Goal: Find contact information: Find contact information

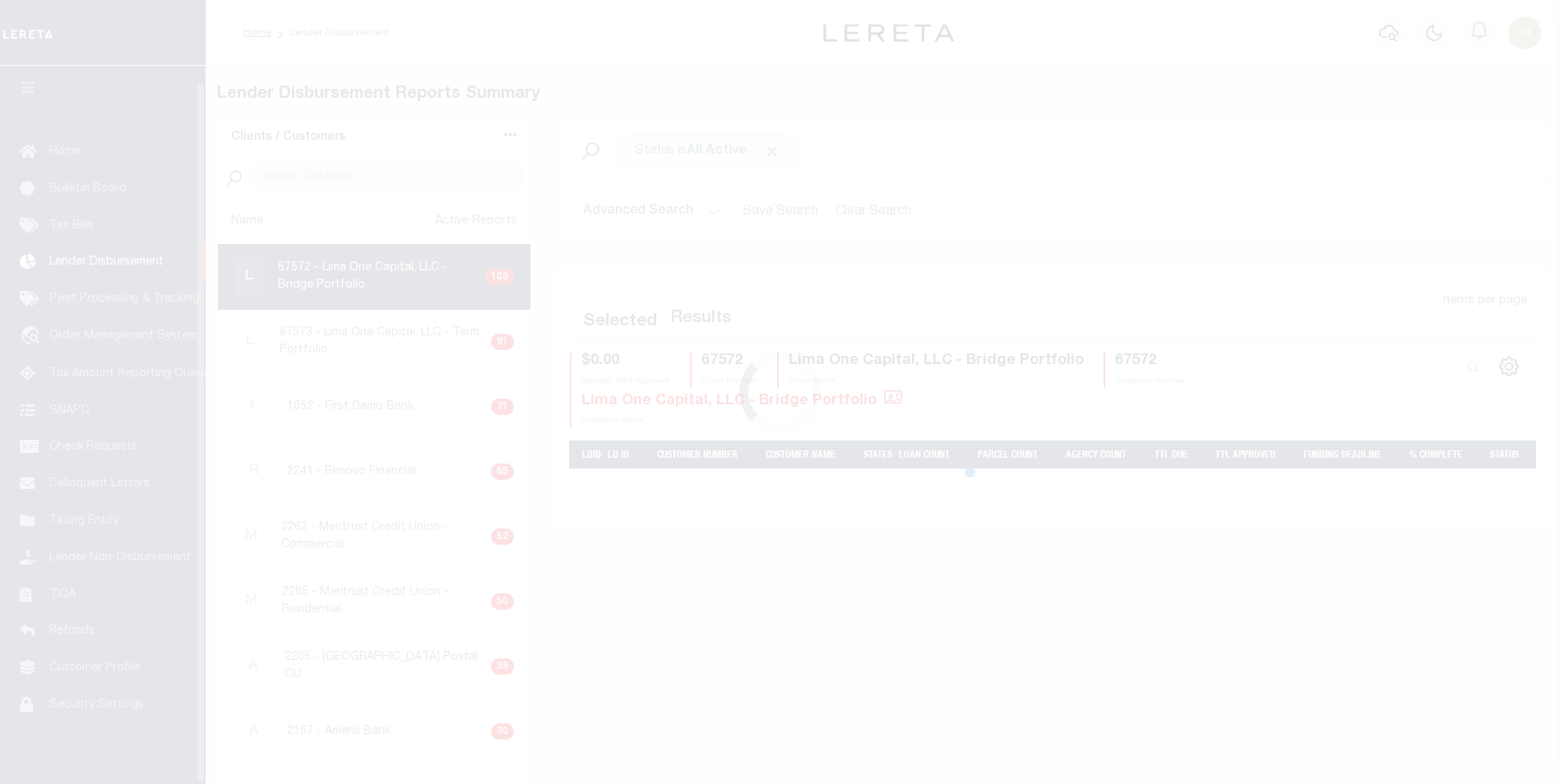
scroll to position [16, 0]
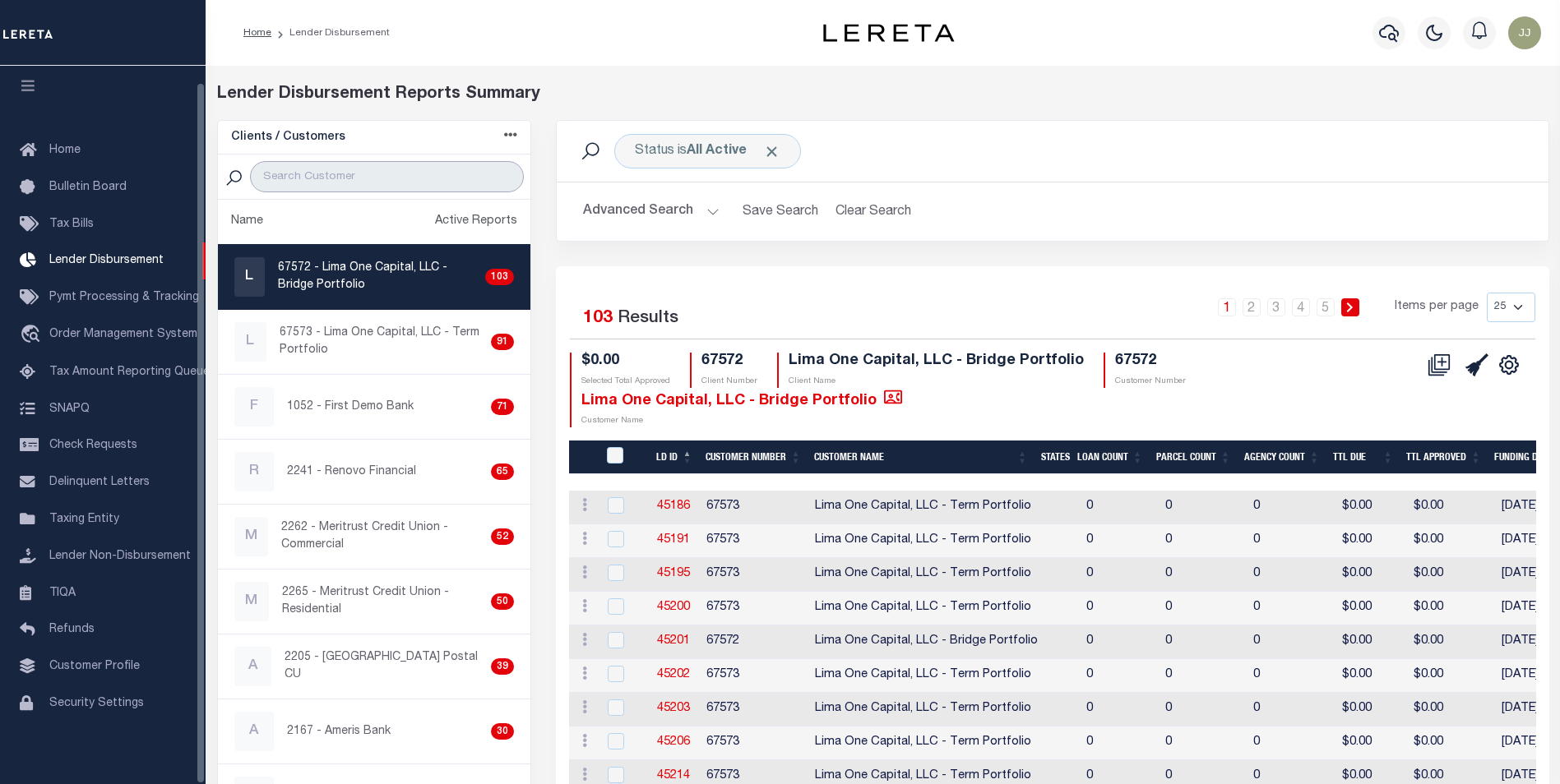
click at [400, 185] on input "search" at bounding box center [387, 177] width 274 height 31
type input "GIT"
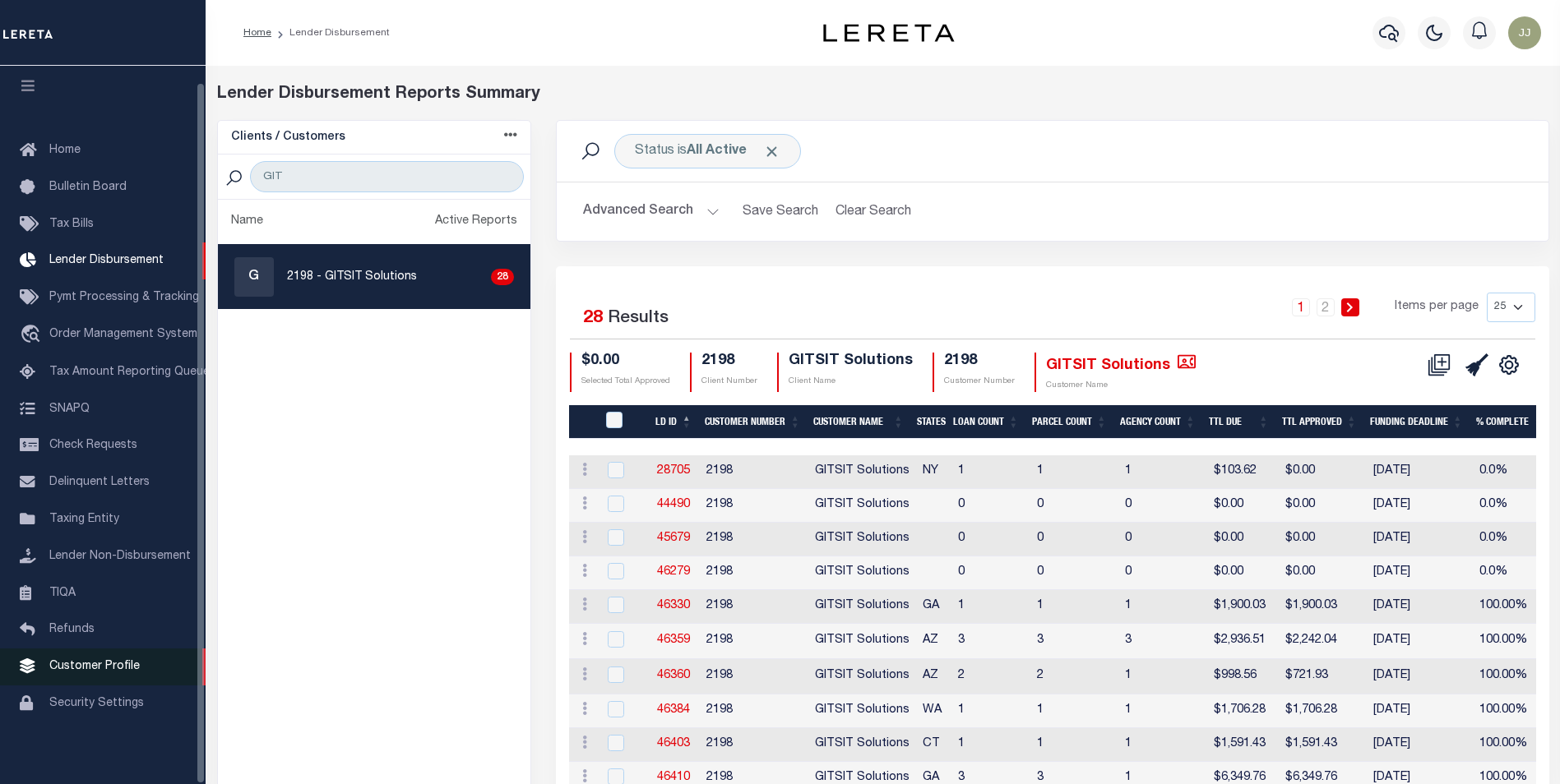
click at [109, 662] on span "Customer Profile" at bounding box center [94, 666] width 91 height 11
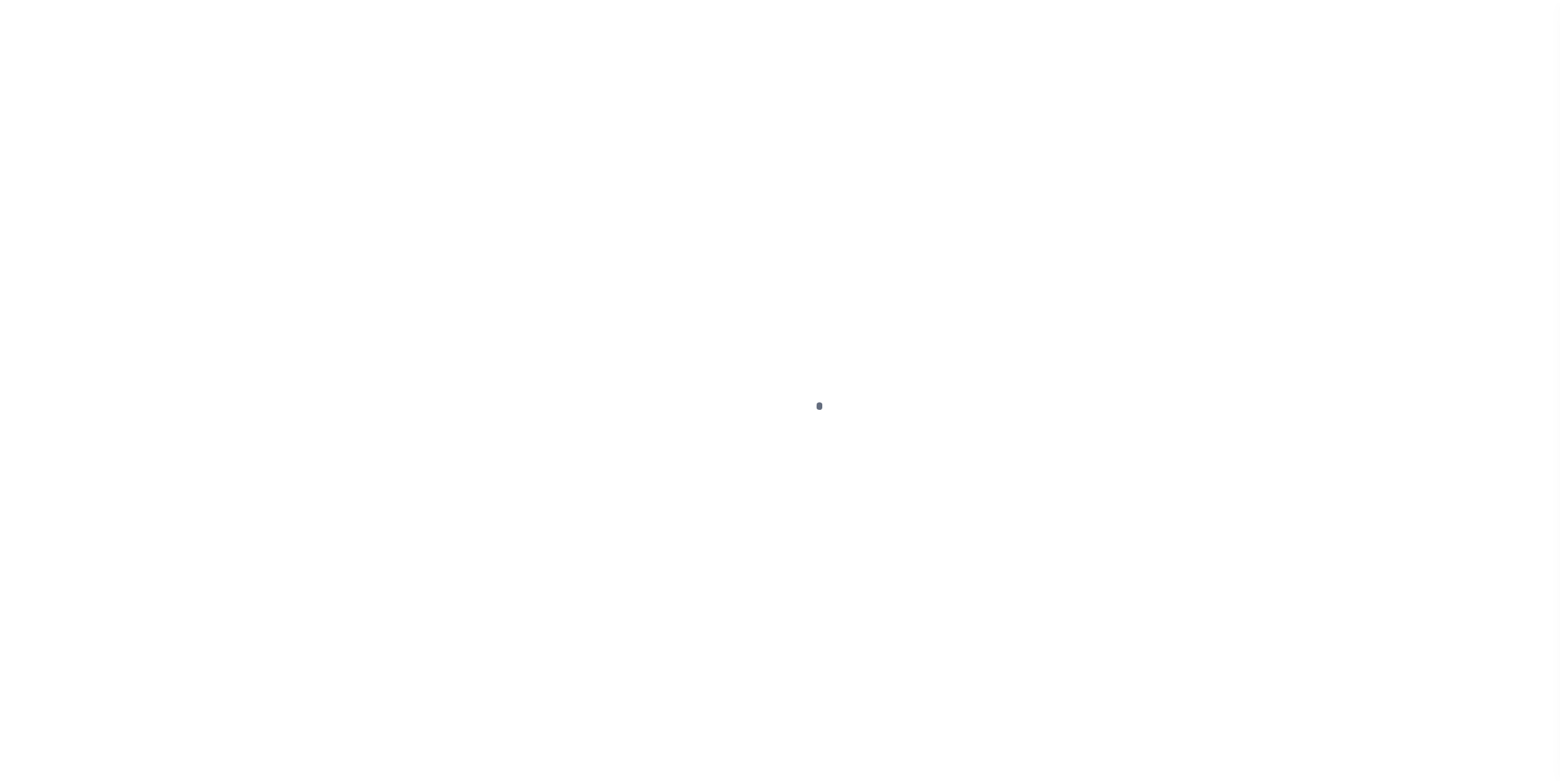
scroll to position [16, 0]
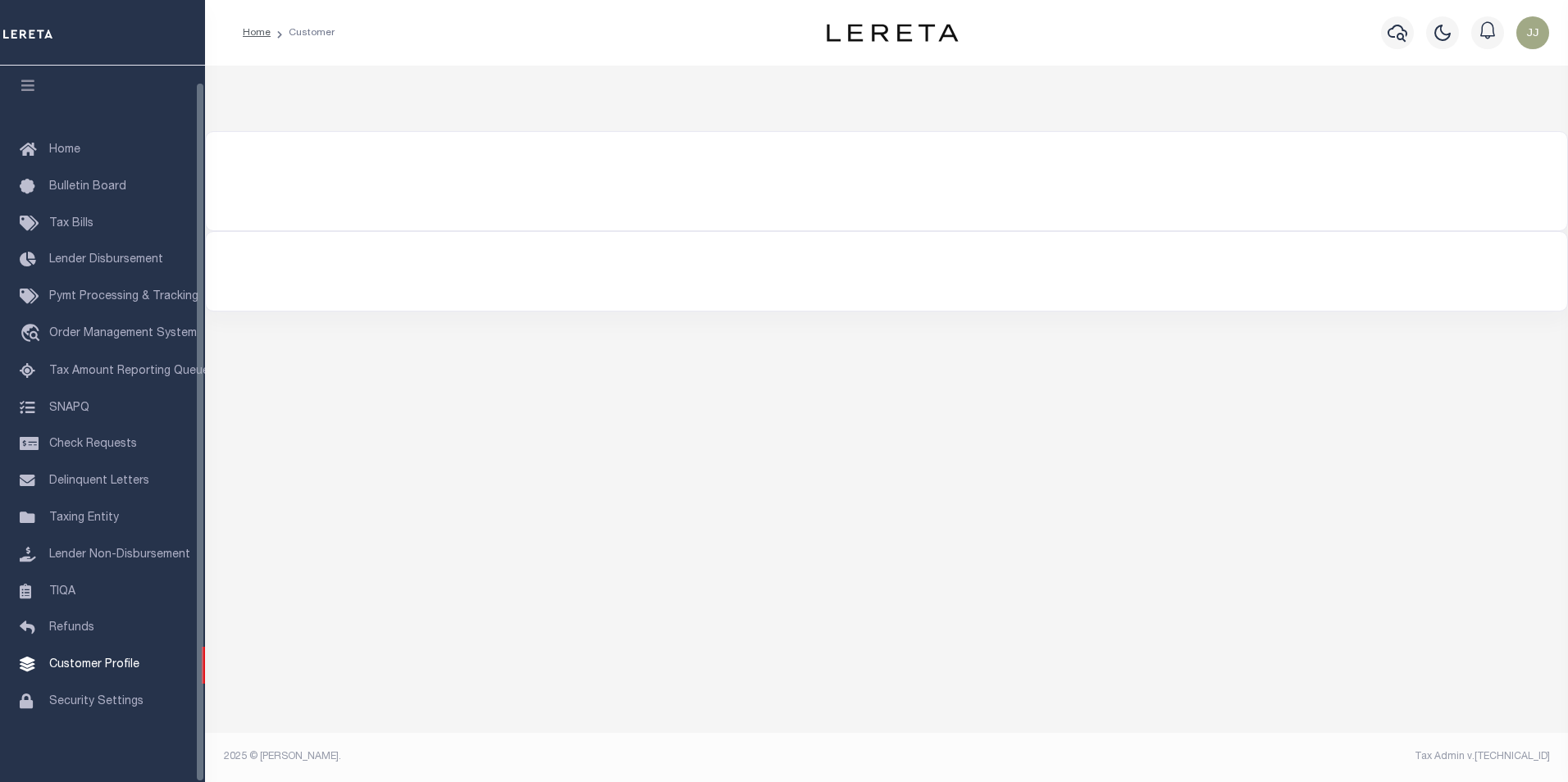
select select "2198"
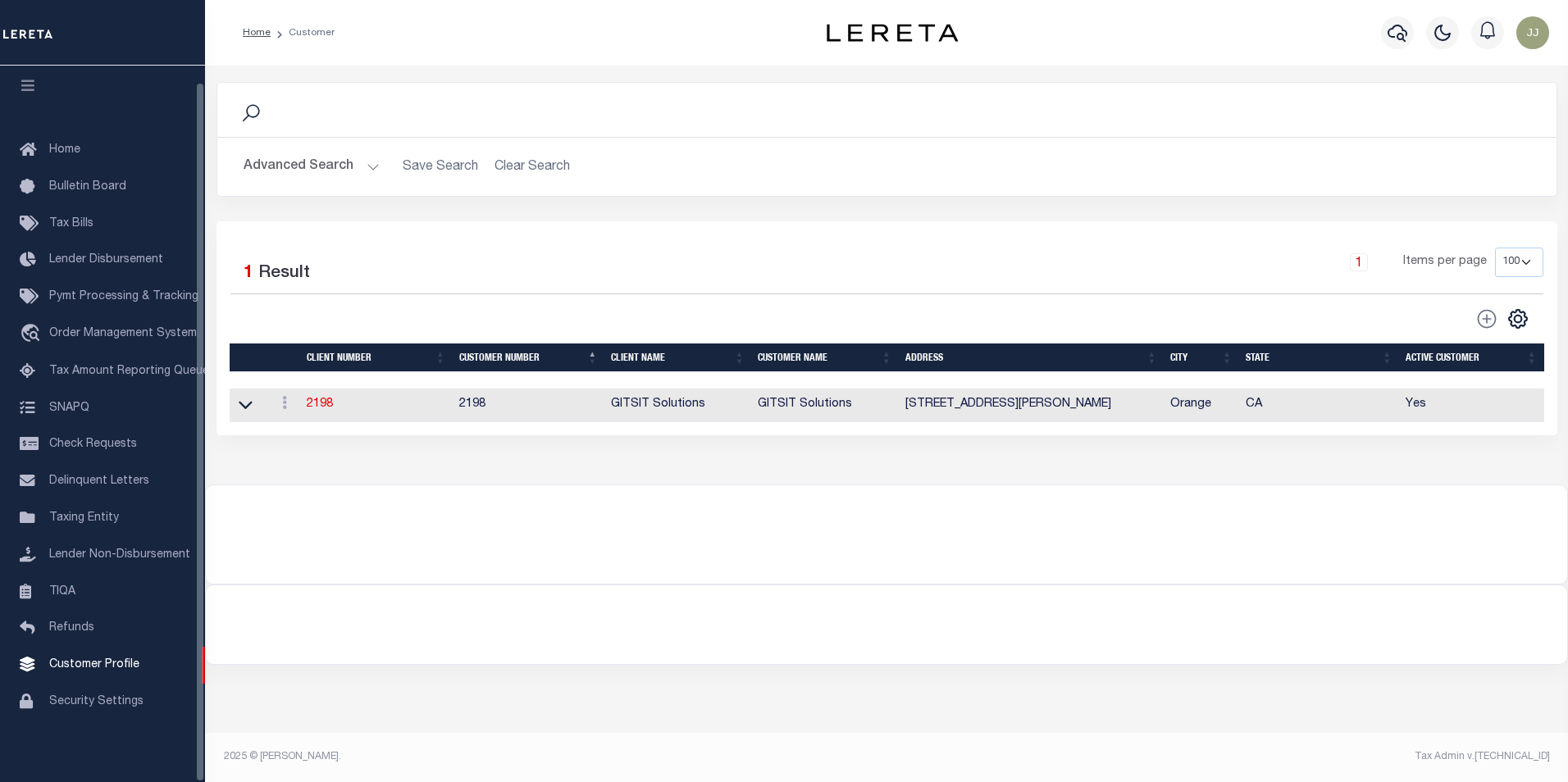
click at [281, 163] on button "Advanced Search" at bounding box center [312, 166] width 136 height 32
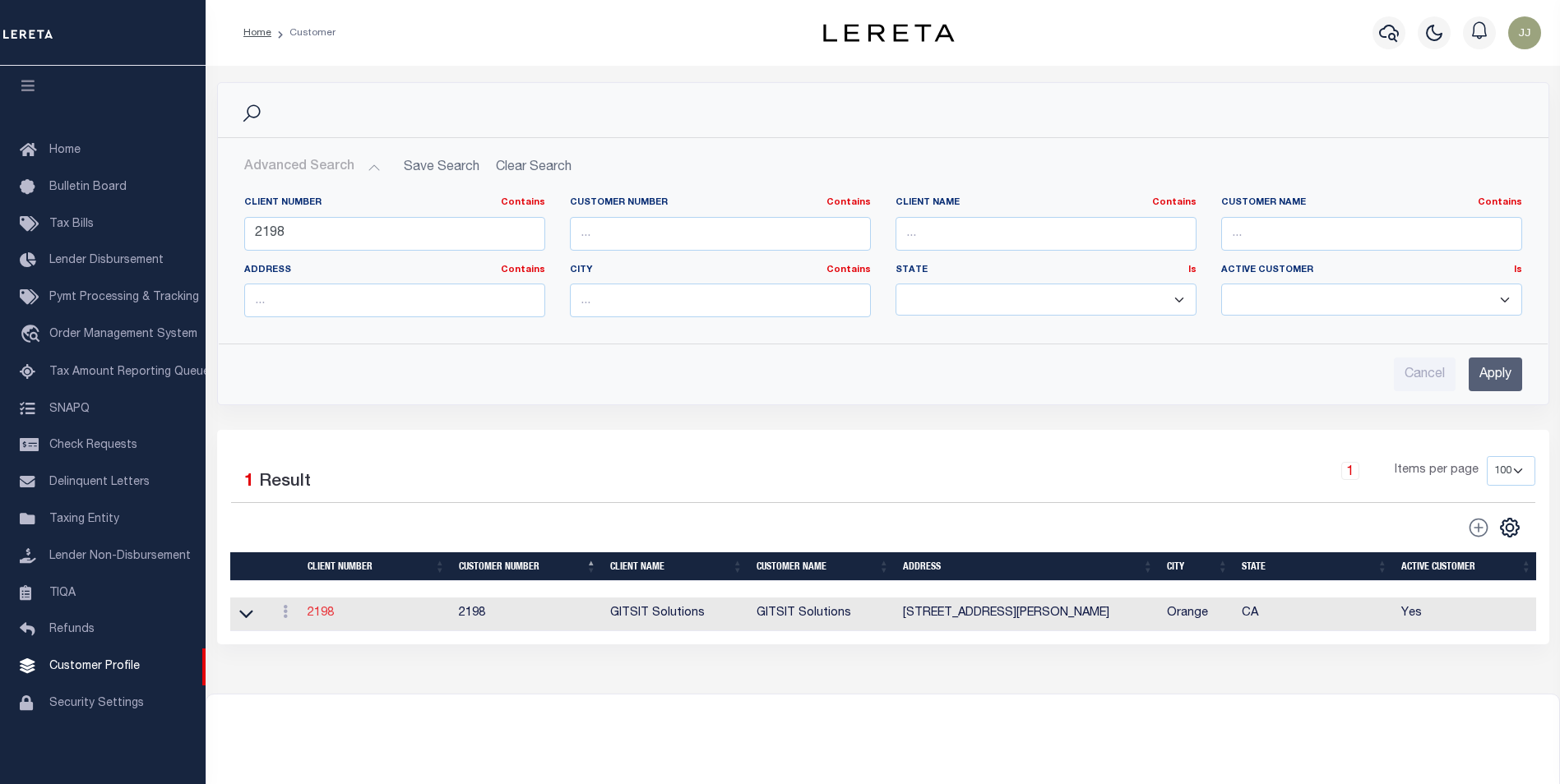
click at [330, 615] on link "2198" at bounding box center [320, 612] width 26 height 11
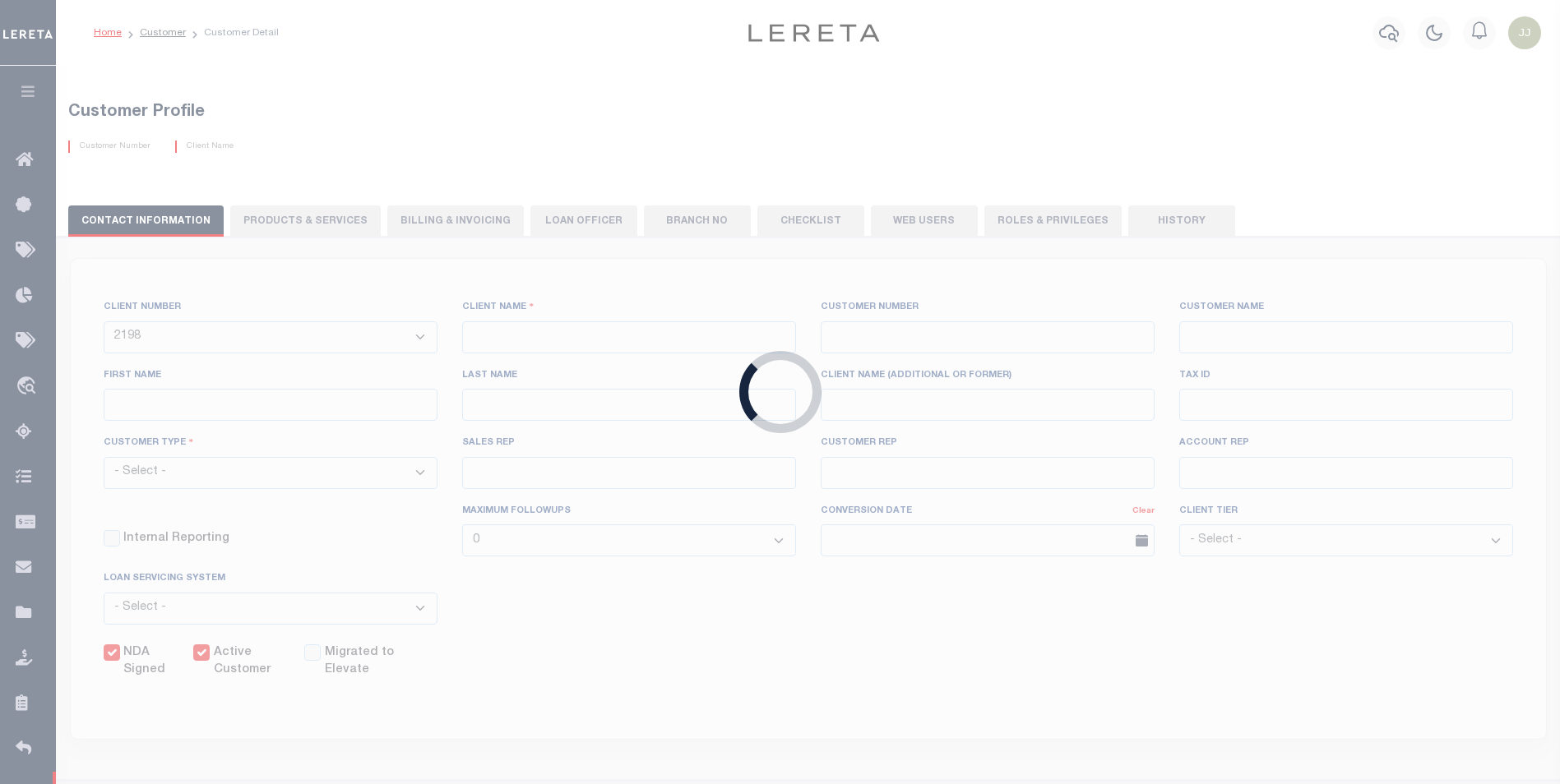
type input "GITSIT Solutions"
type input "2198"
type input "GITSIT Solutions"
type input "[PERSON_NAME]"
type input "Suttey"
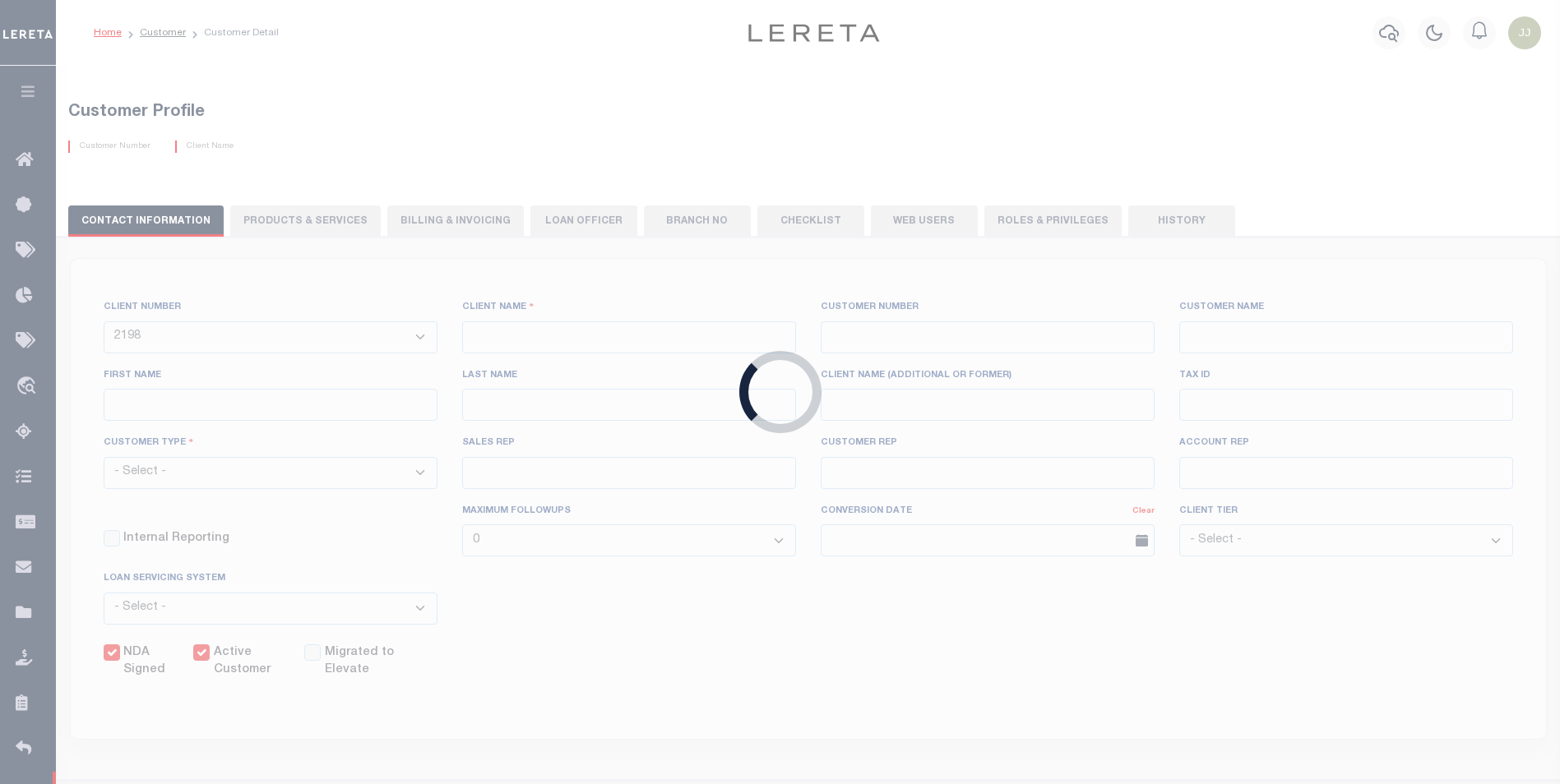
select select "Mixed Portfolio"
type input "[PERSON_NAME]"
checkbox input "true"
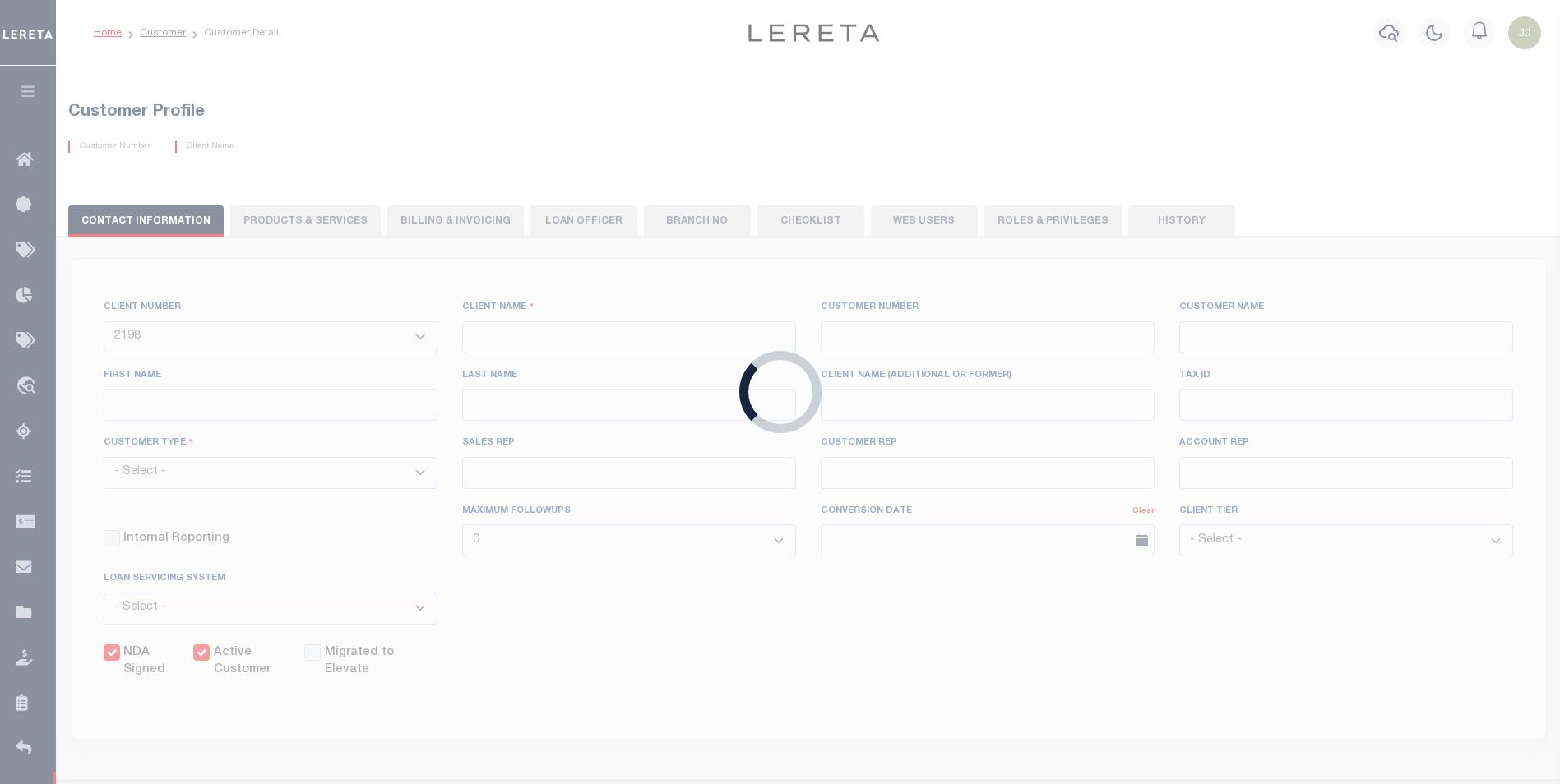
checkbox input "true"
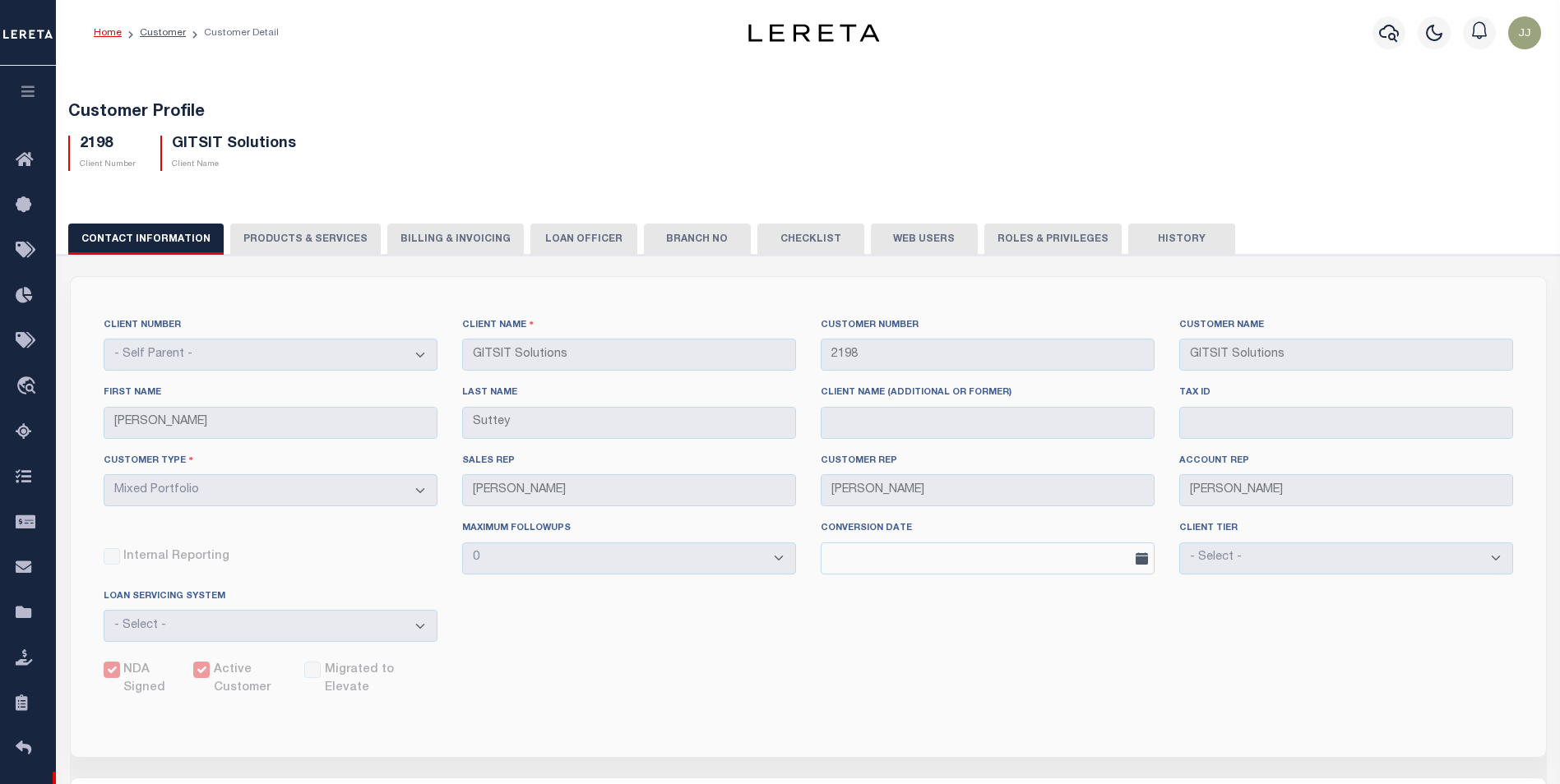
click at [304, 240] on button "PRODUCTS & SERVICES" at bounding box center [305, 239] width 150 height 31
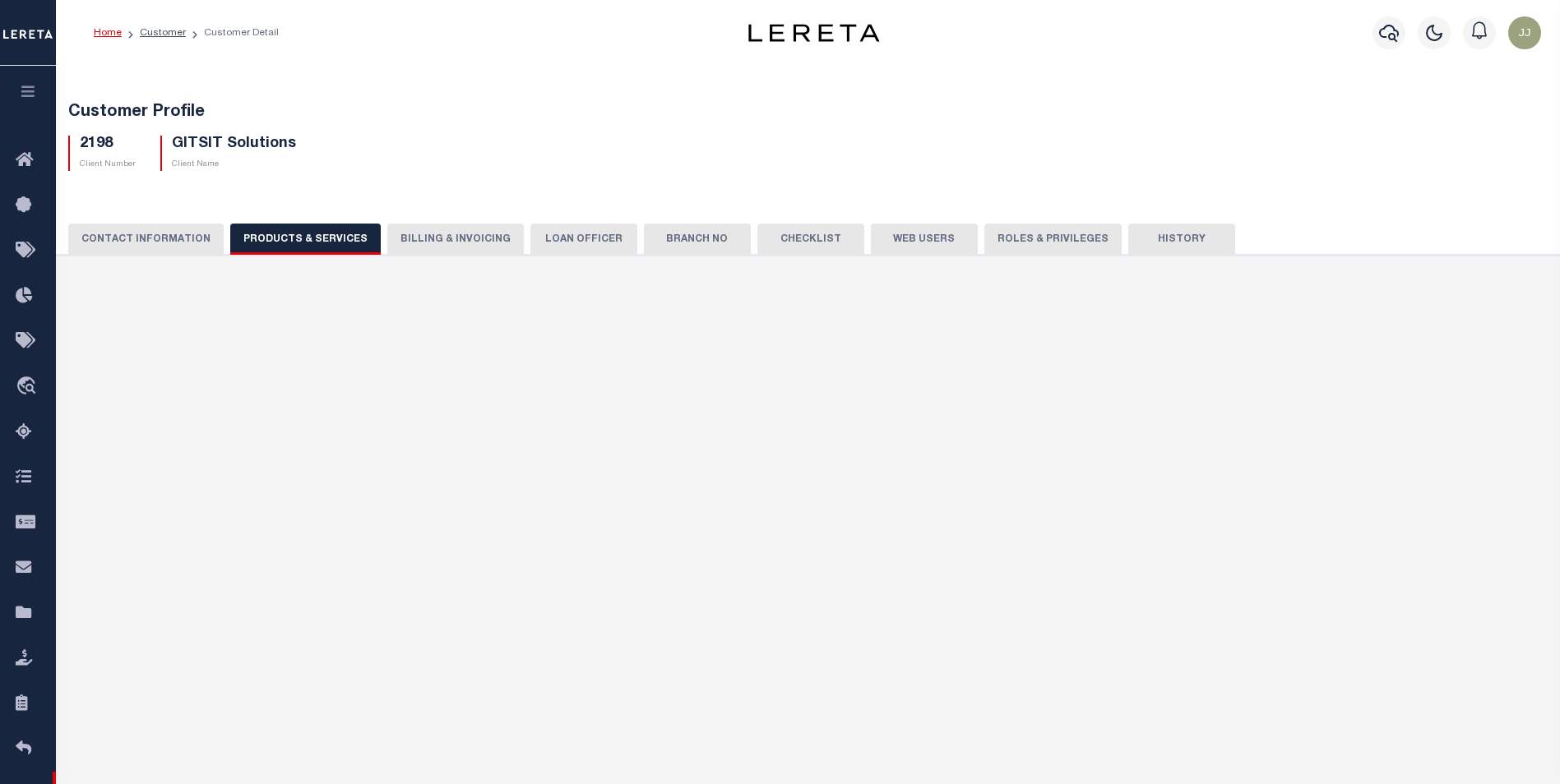
select select "STX"
radio input "true"
checkbox input "true"
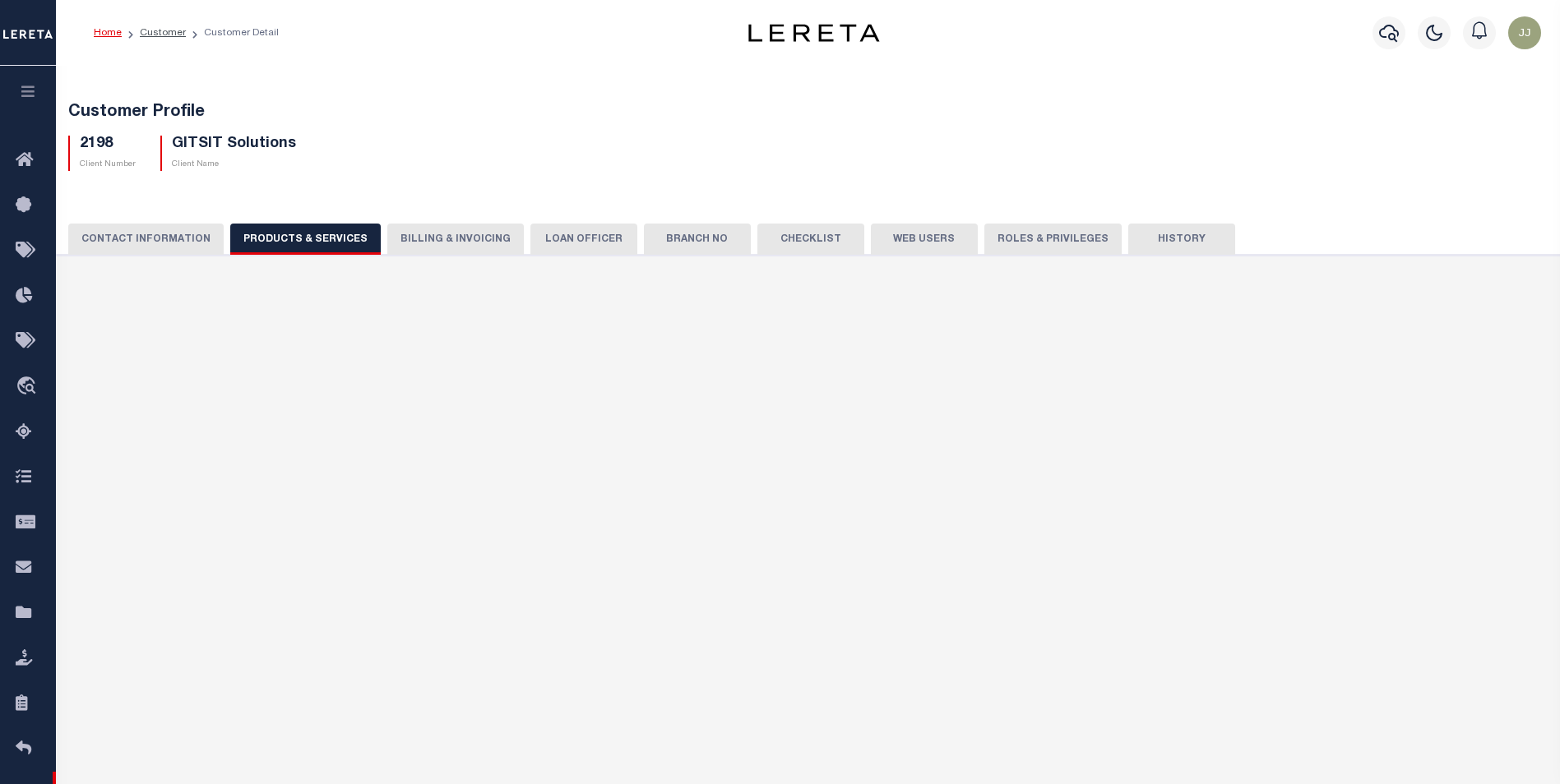
checkbox input "true"
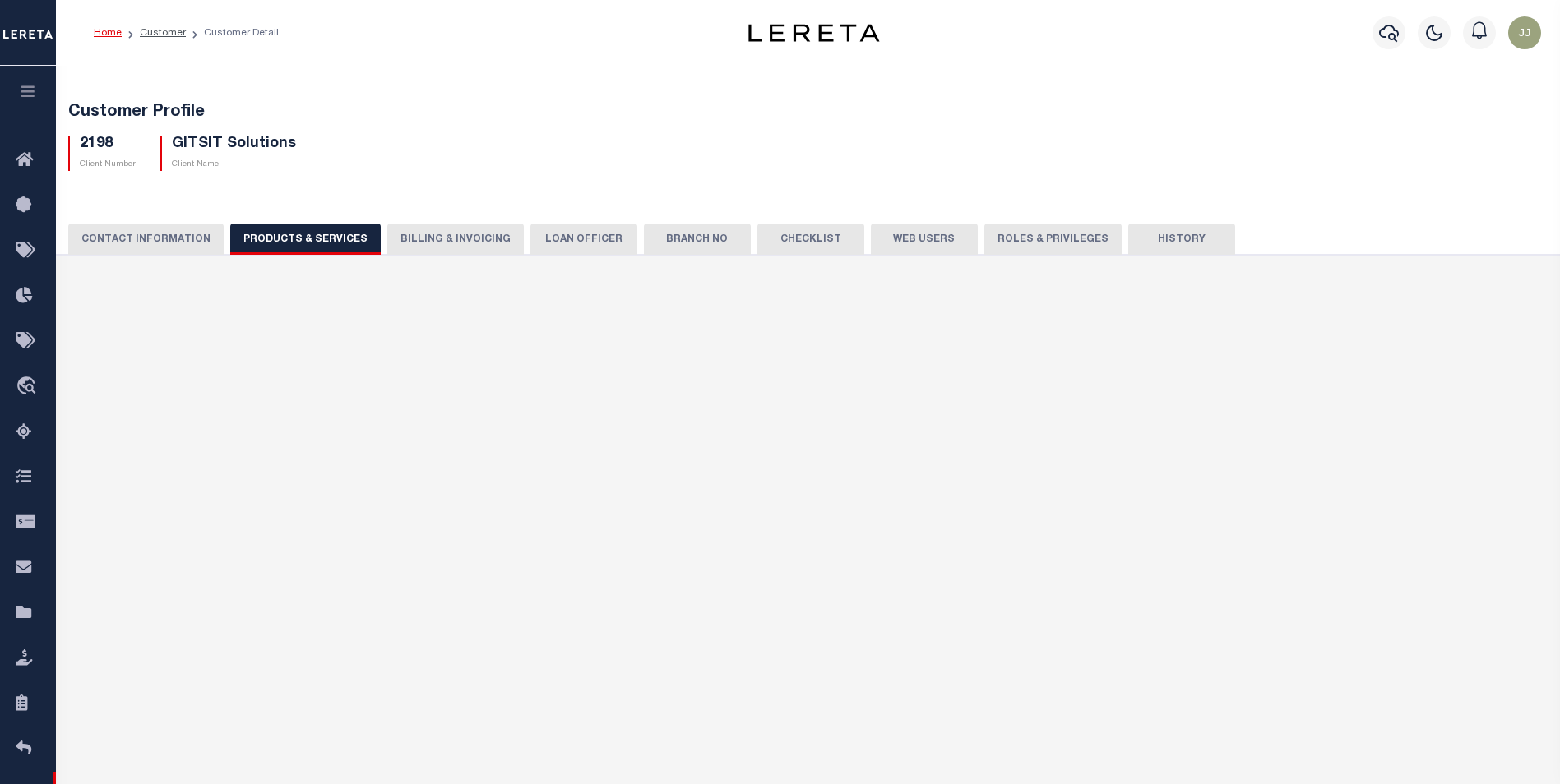
checkbox input "true"
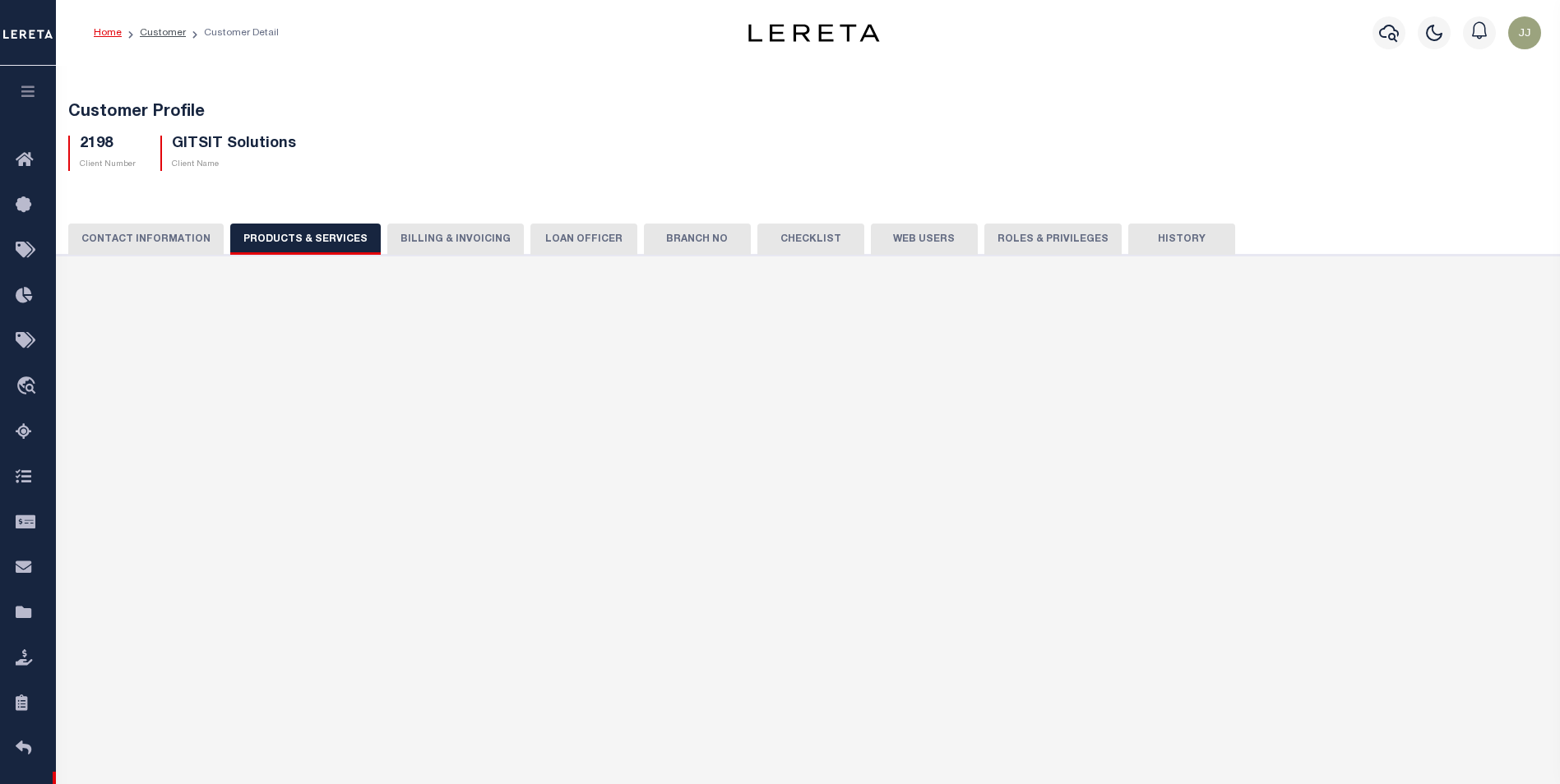
checkbox input "true"
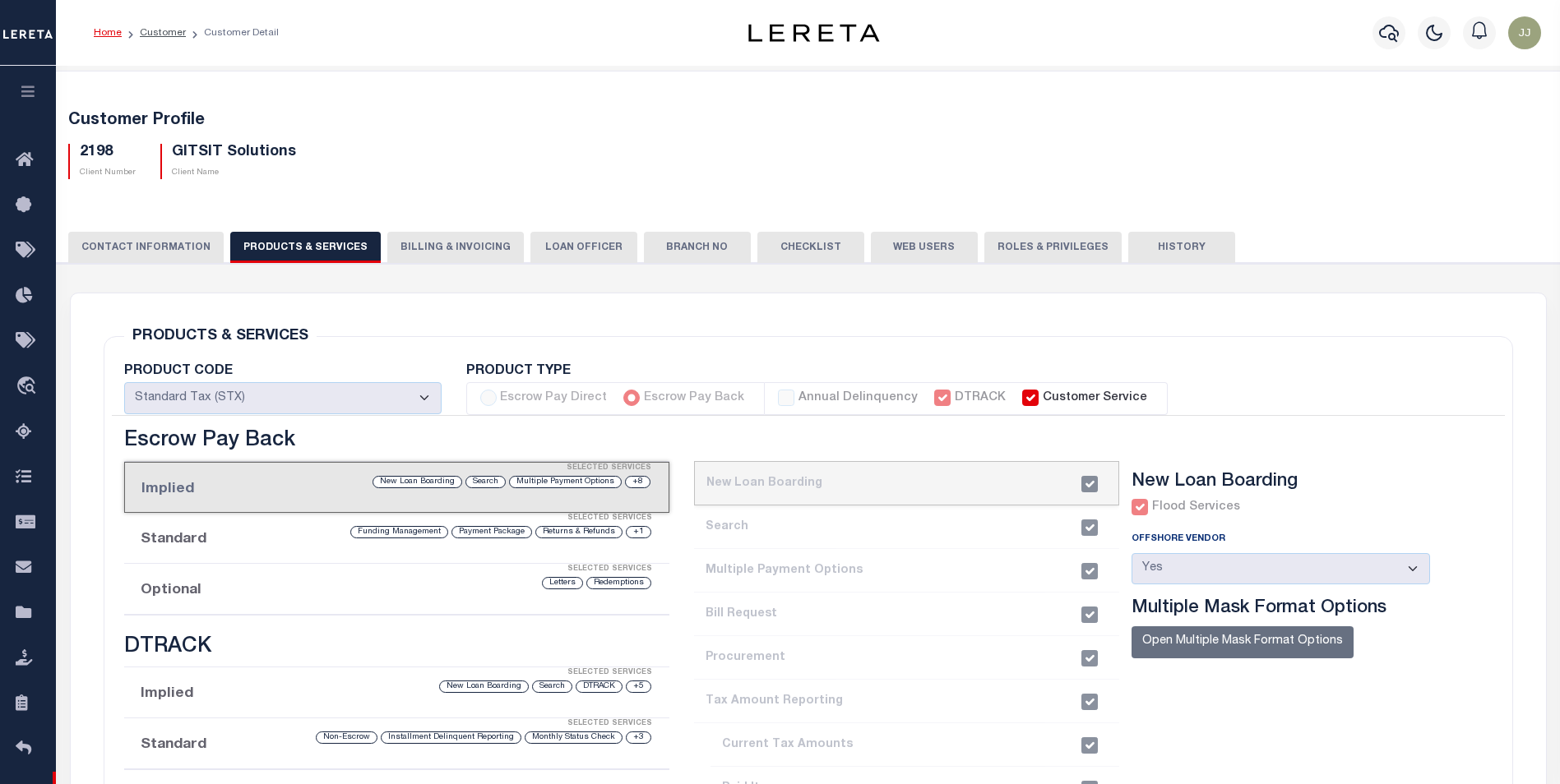
click at [441, 248] on button "Billing & Invoicing" at bounding box center [456, 248] width 136 height 31
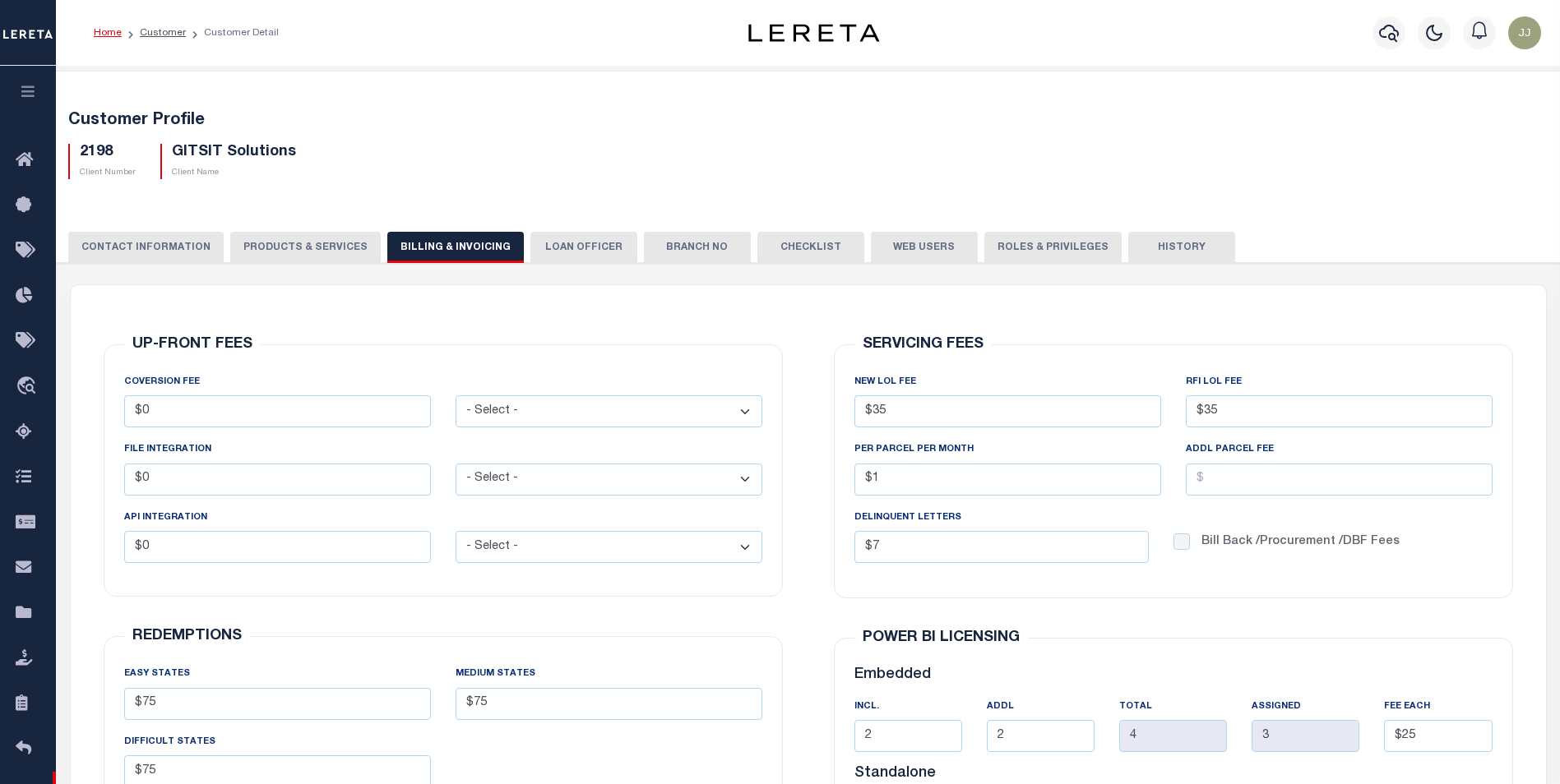
click at [550, 250] on button "LOAN OFFICER" at bounding box center [584, 248] width 107 height 31
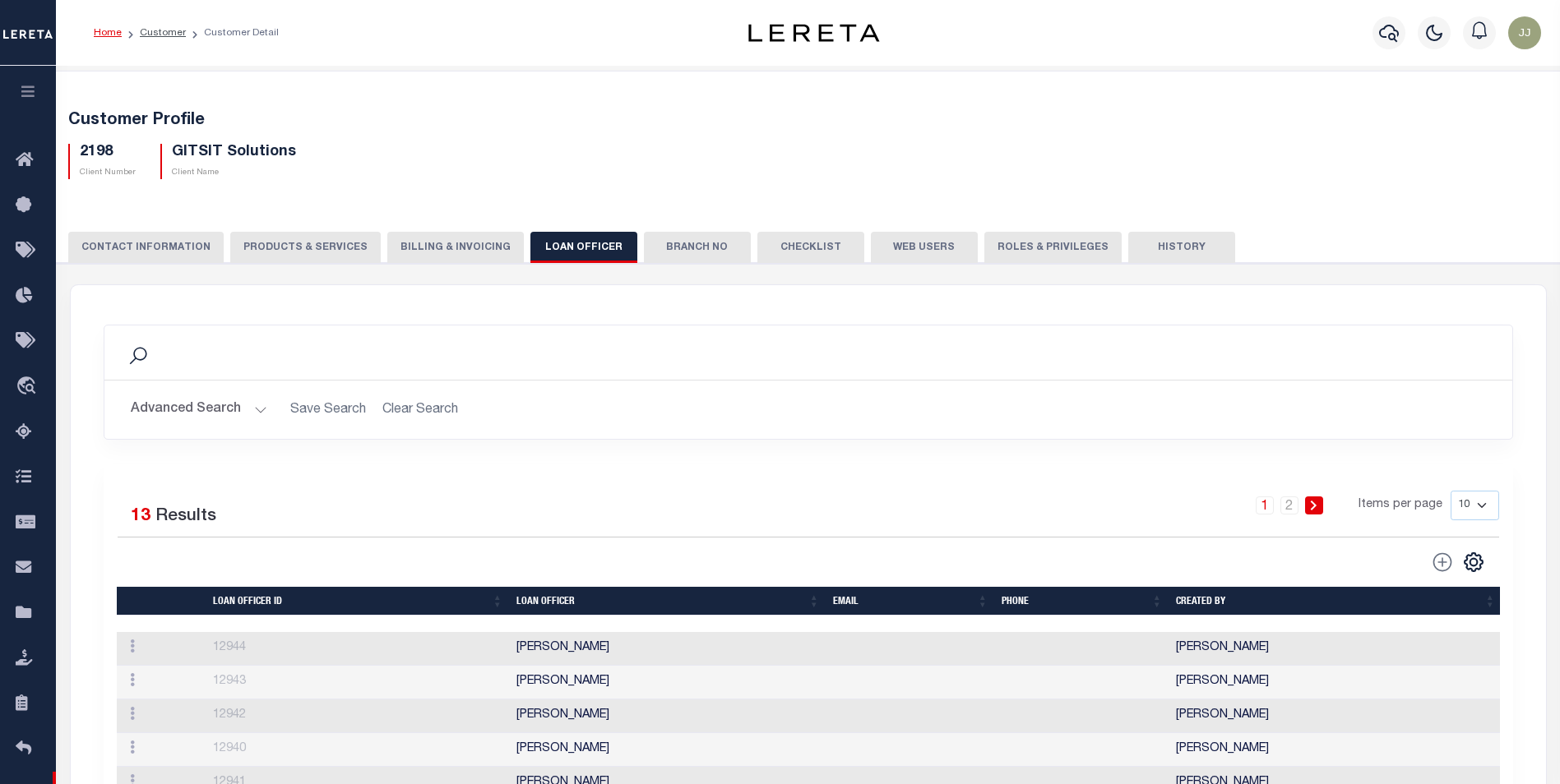
click at [682, 253] on button "Branch No" at bounding box center [697, 248] width 107 height 31
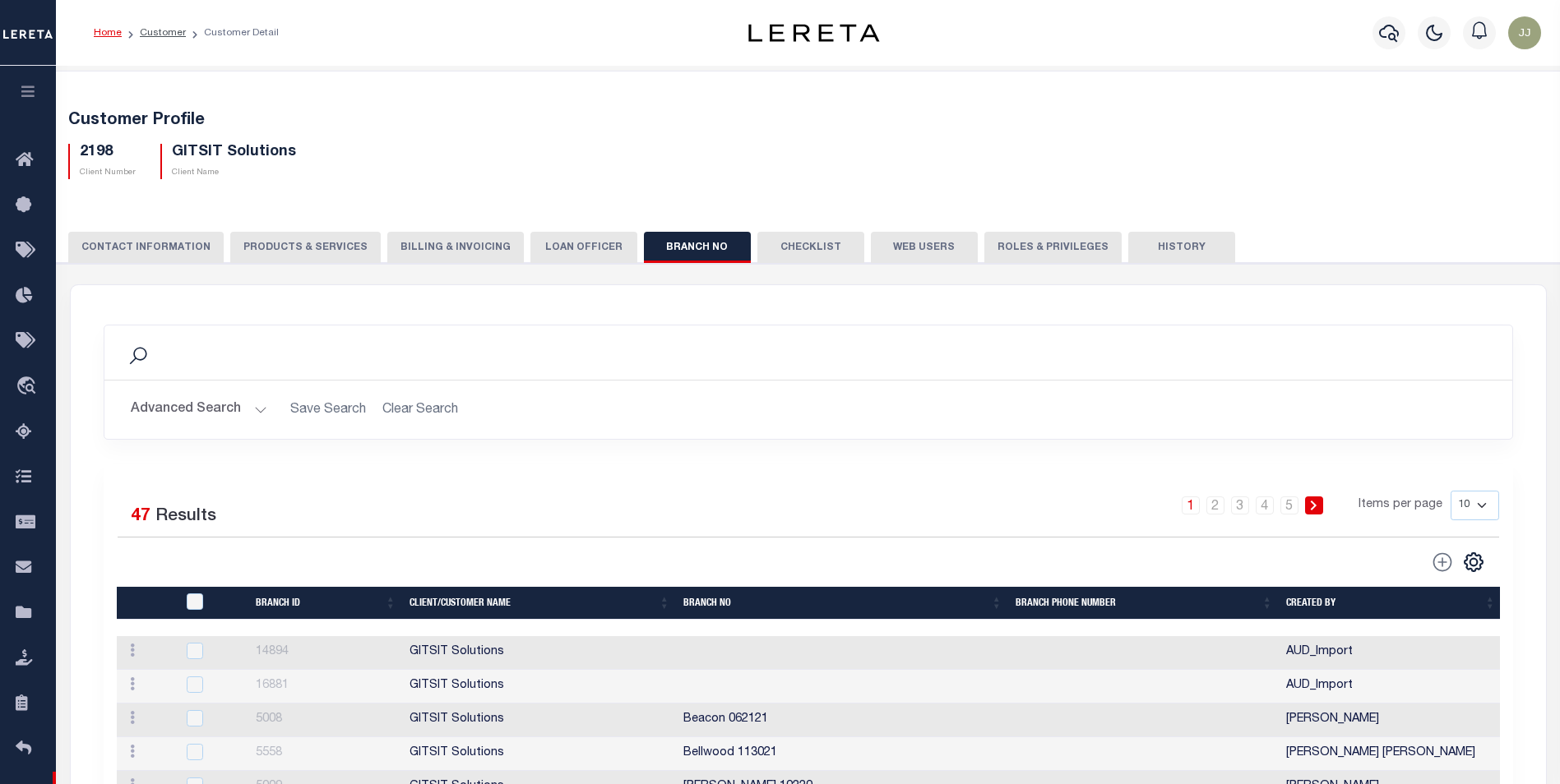
click at [593, 249] on button "LOAN OFFICER" at bounding box center [584, 248] width 107 height 31
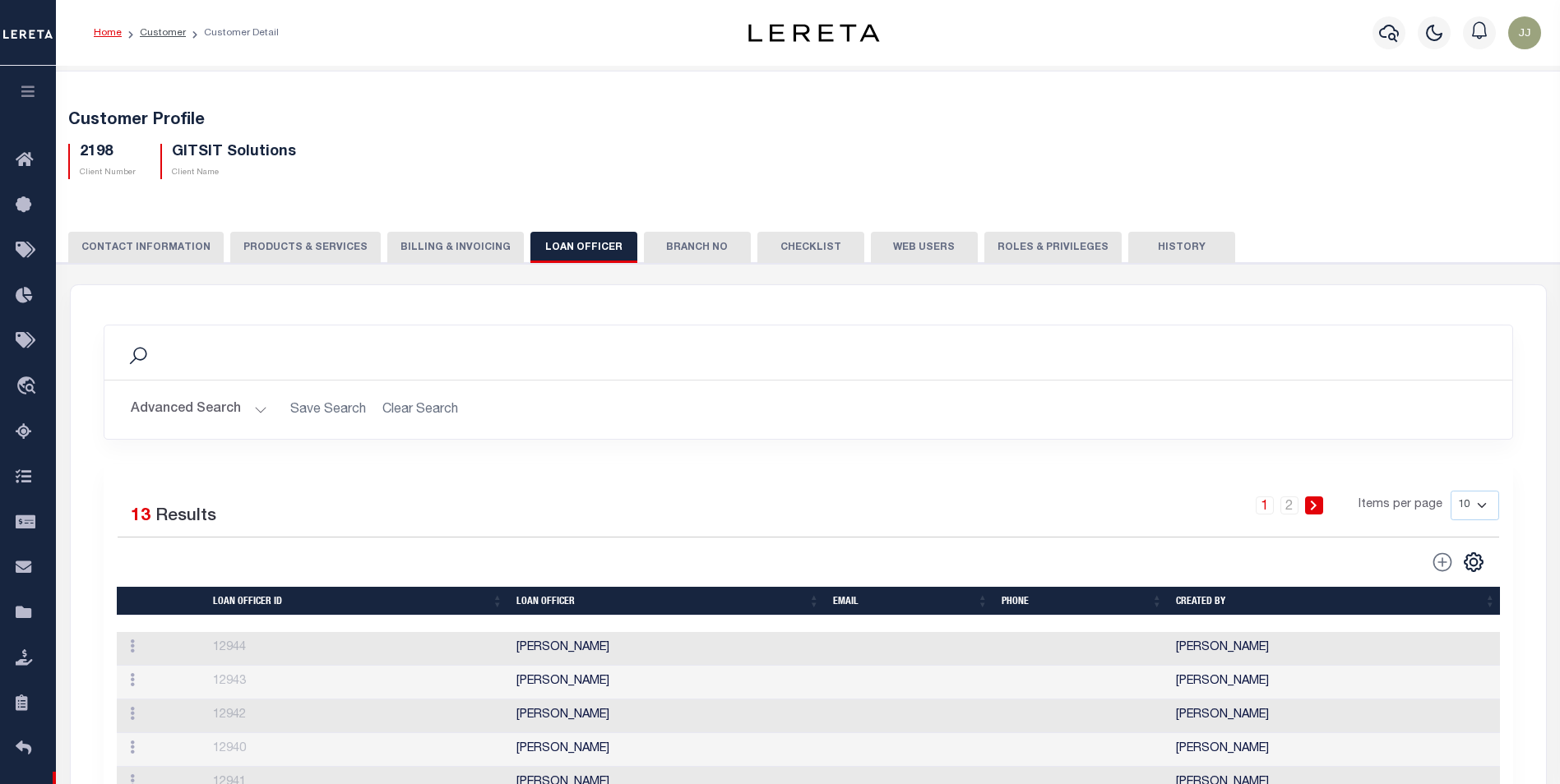
click at [661, 235] on button "Branch No" at bounding box center [697, 248] width 107 height 31
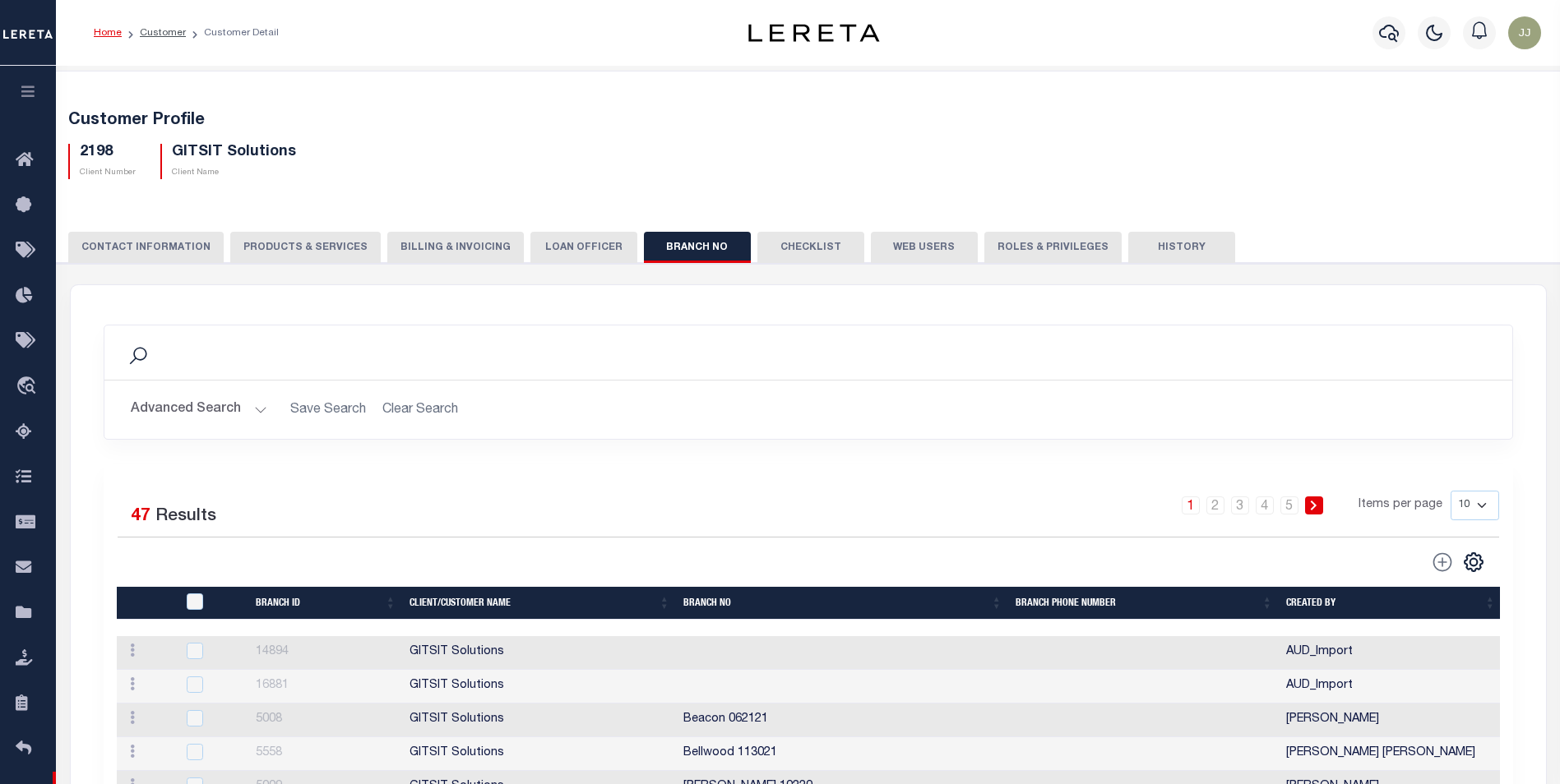
click at [798, 251] on button "Checklist" at bounding box center [811, 248] width 107 height 31
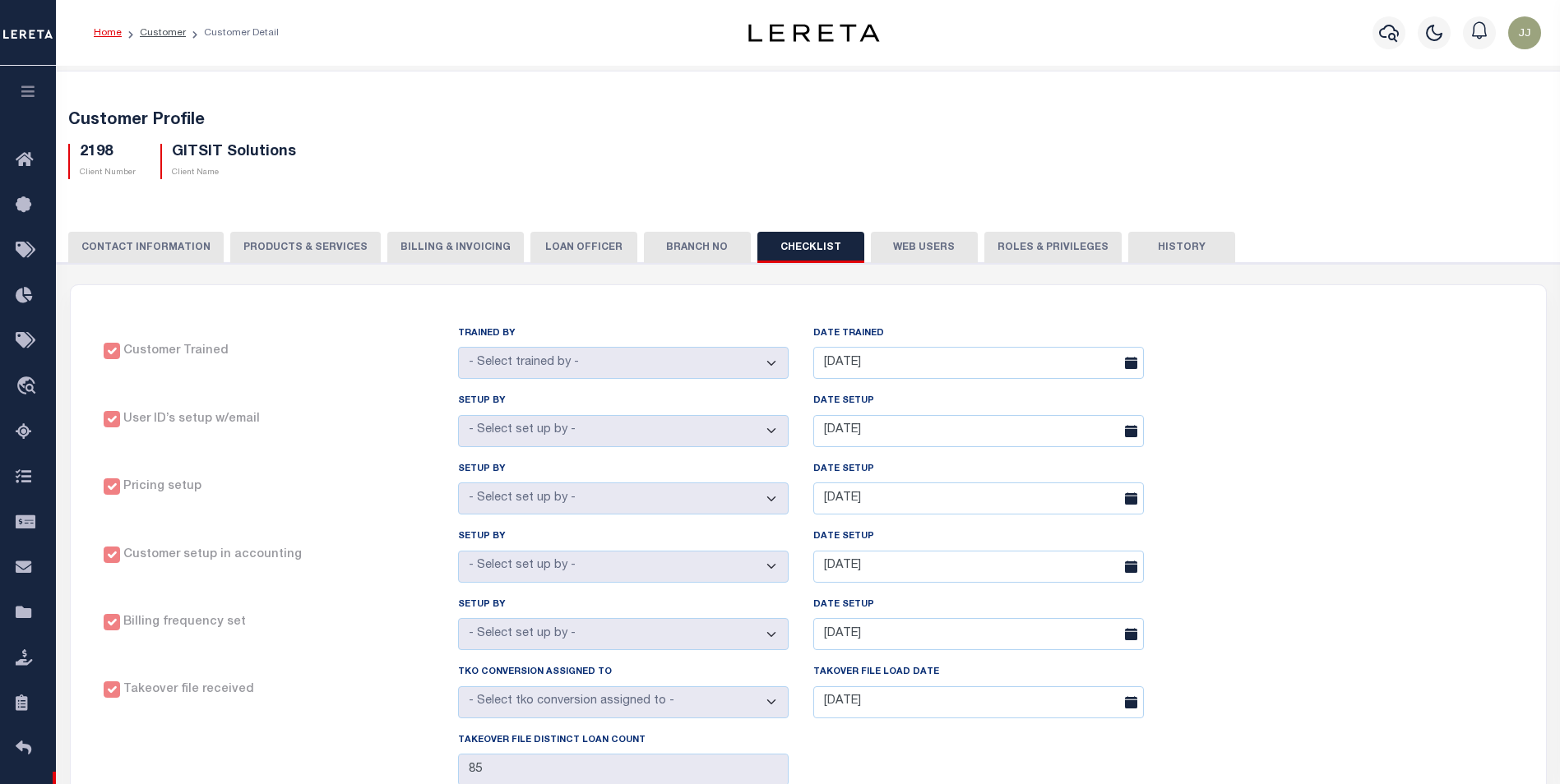
click at [665, 245] on button "Branch No" at bounding box center [697, 248] width 107 height 31
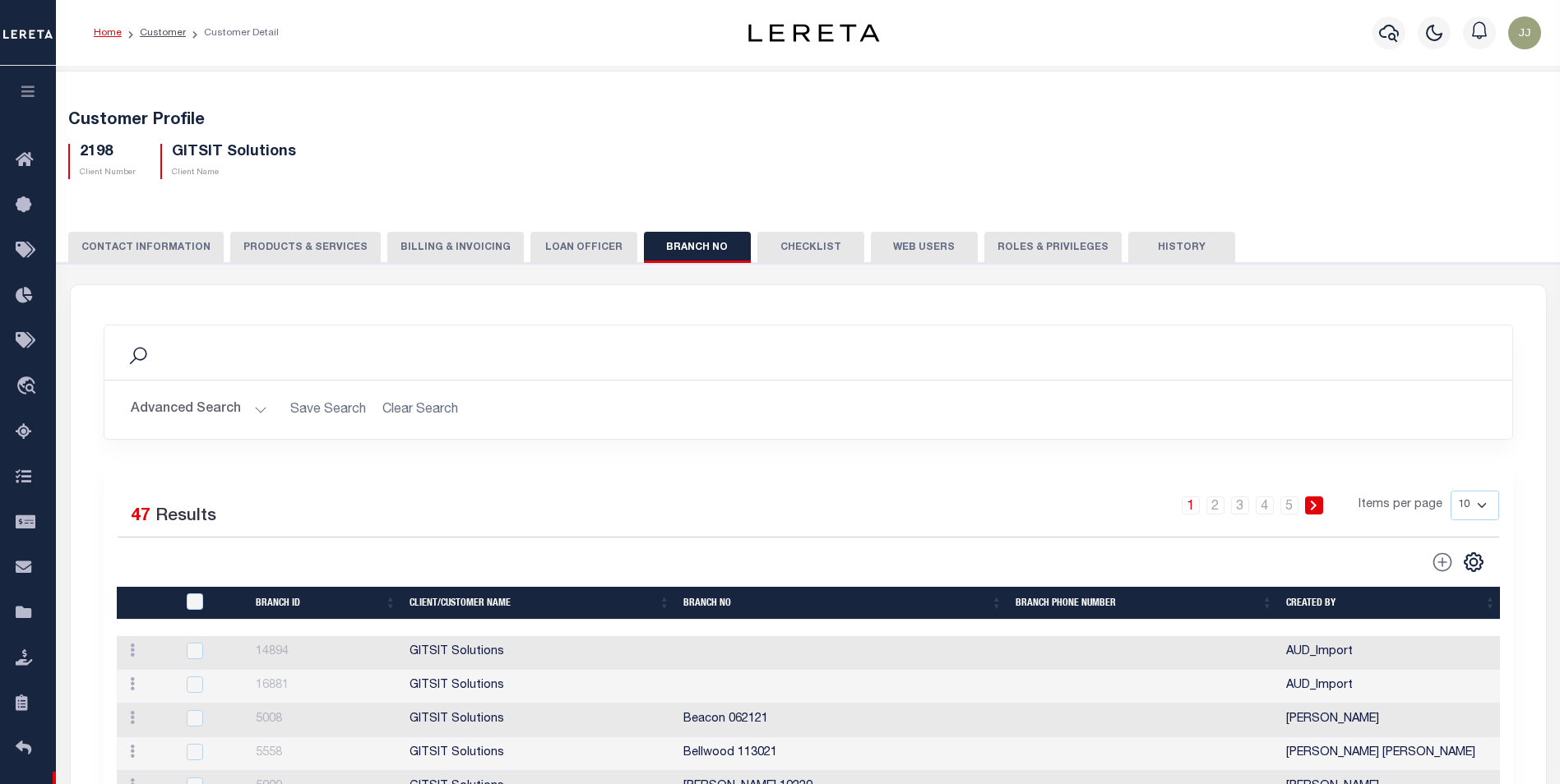
click at [796, 249] on button "Checklist" at bounding box center [811, 248] width 107 height 31
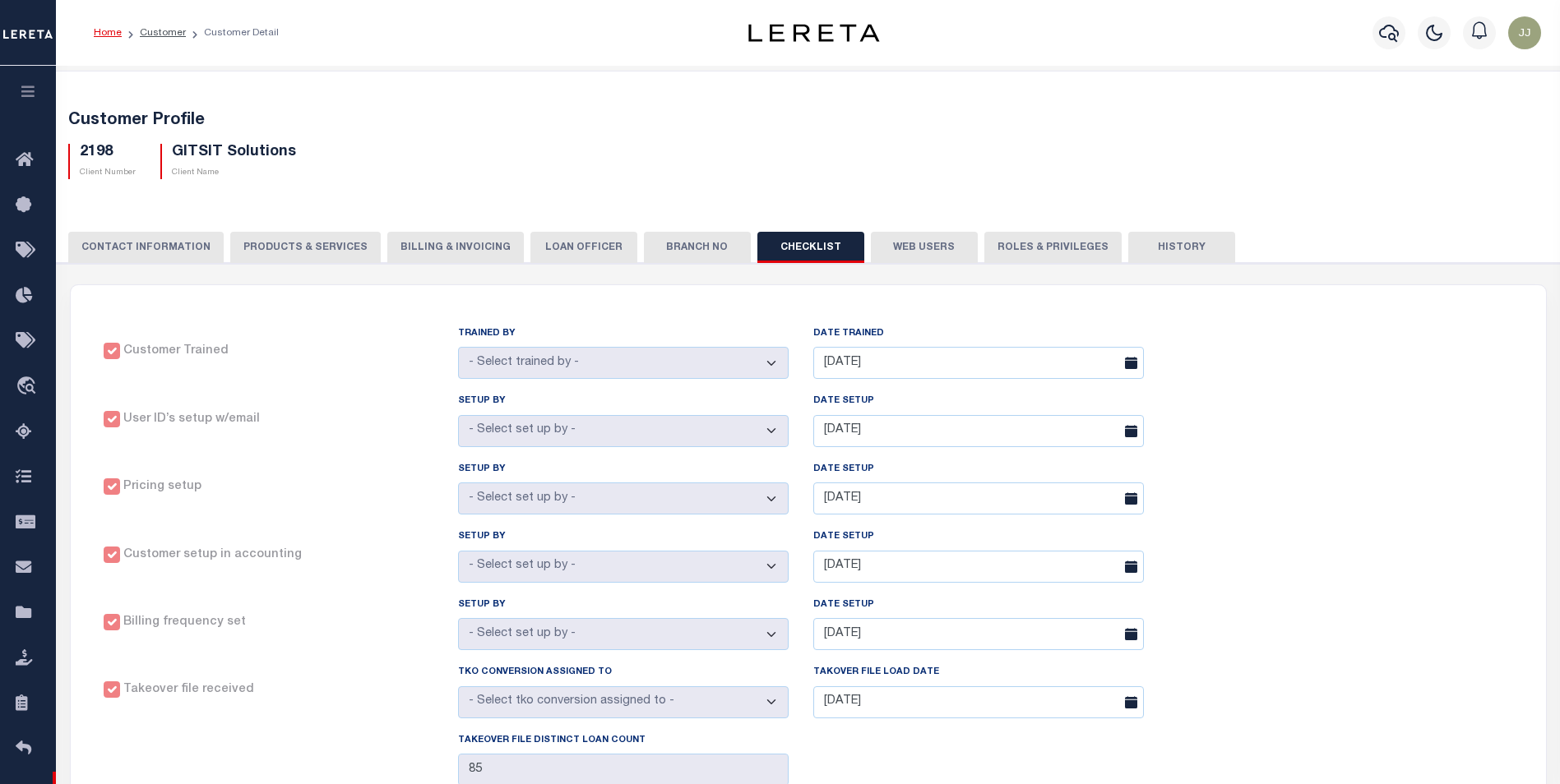
click at [920, 242] on button "Web Users" at bounding box center [924, 248] width 107 height 31
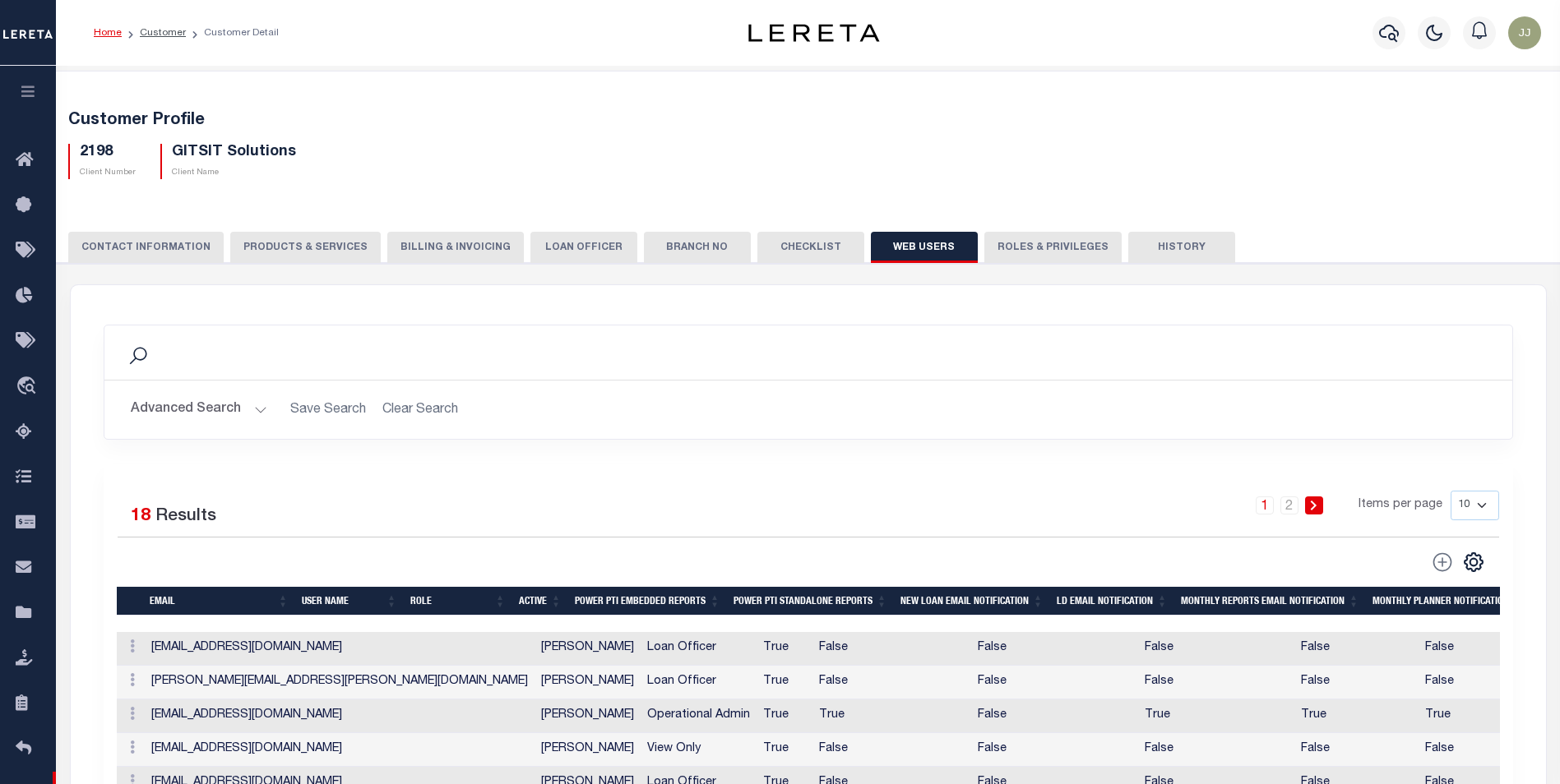
click at [1016, 250] on button "Roles & Privileges" at bounding box center [1053, 248] width 137 height 31
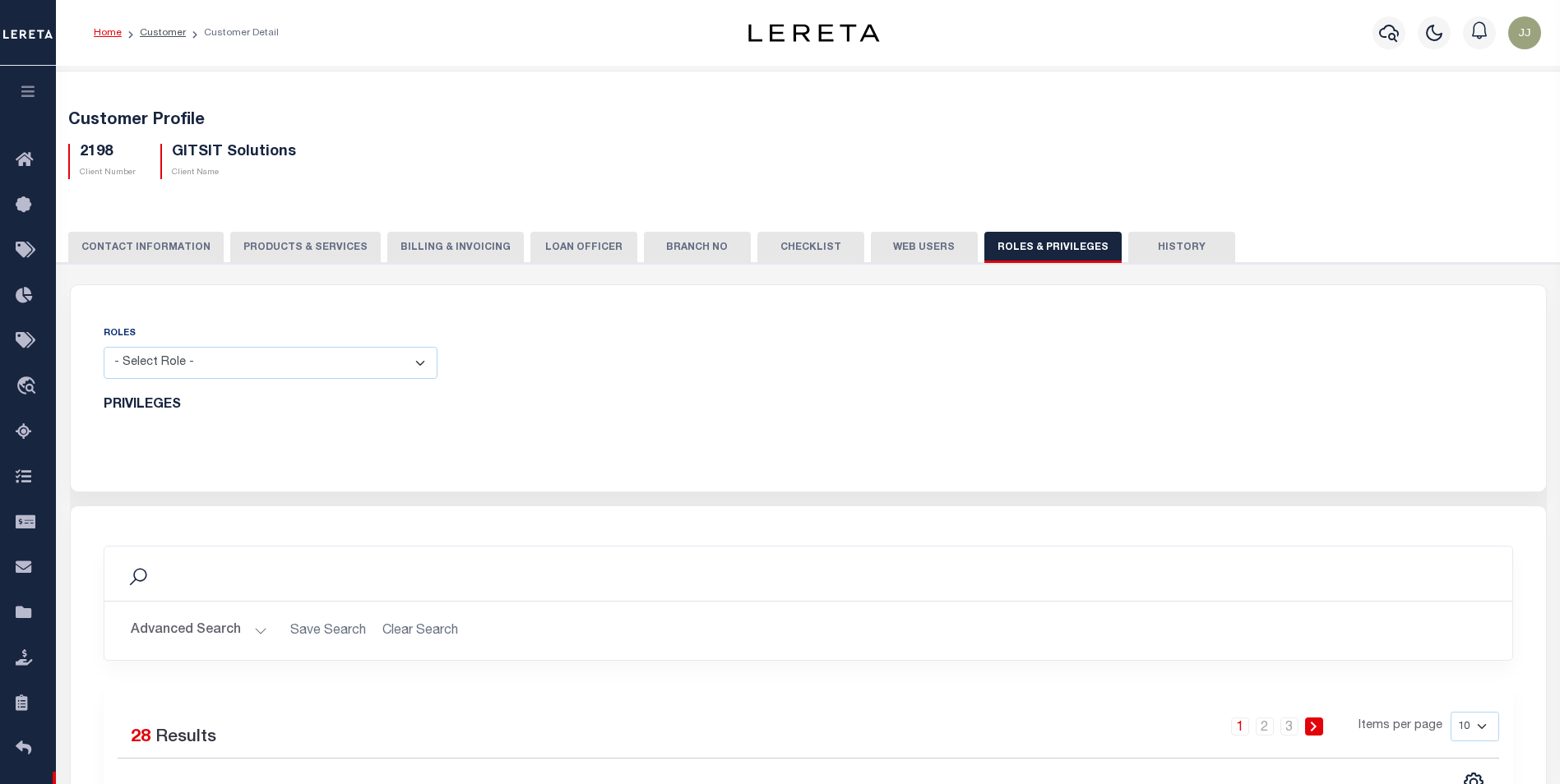
drag, startPoint x: 1132, startPoint y: 254, endPoint x: 1127, endPoint y: 266, distance: 13.0
click at [1133, 255] on button "History" at bounding box center [1181, 248] width 107 height 31
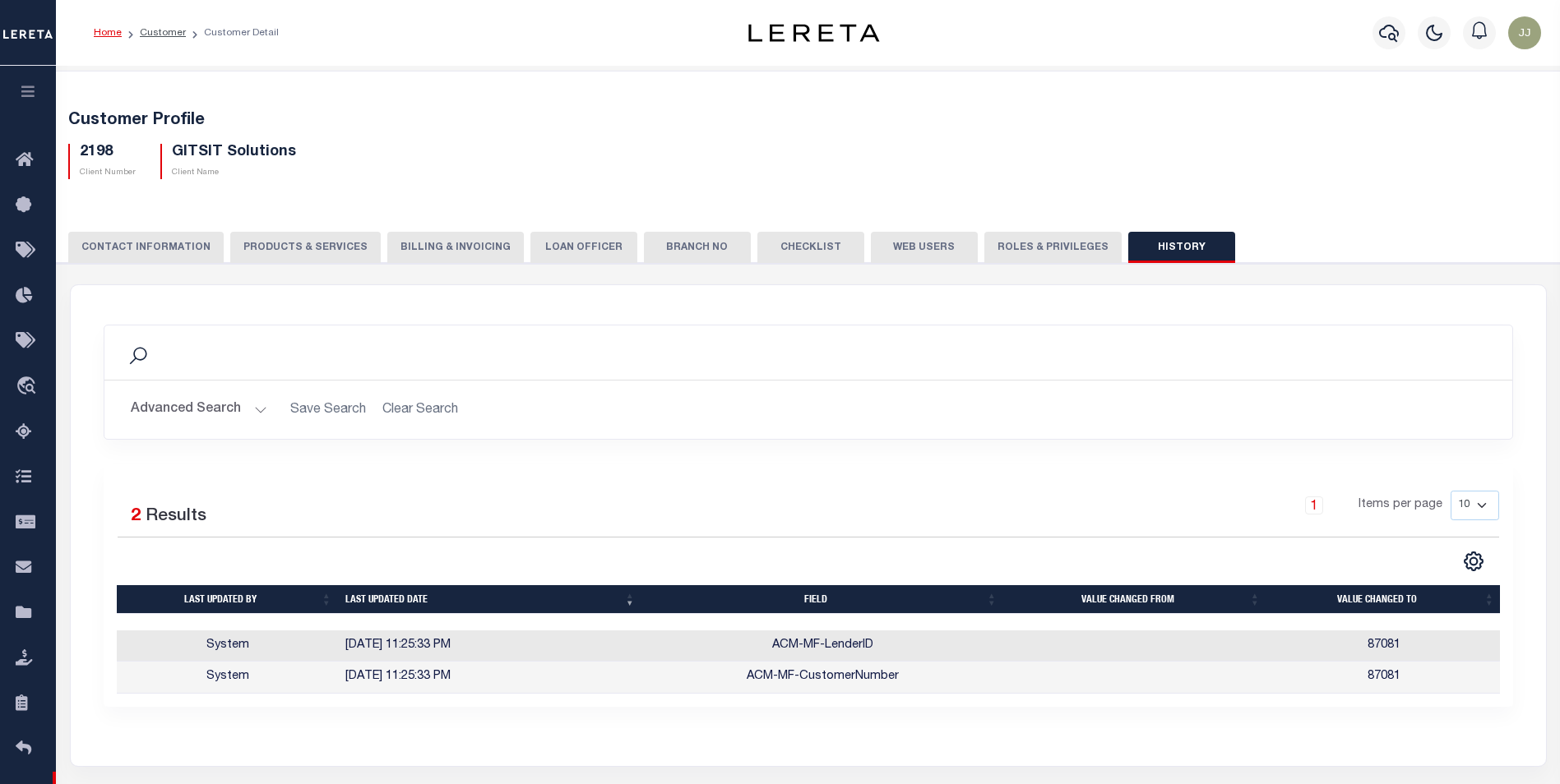
click at [888, 251] on button "Web Users" at bounding box center [924, 248] width 107 height 31
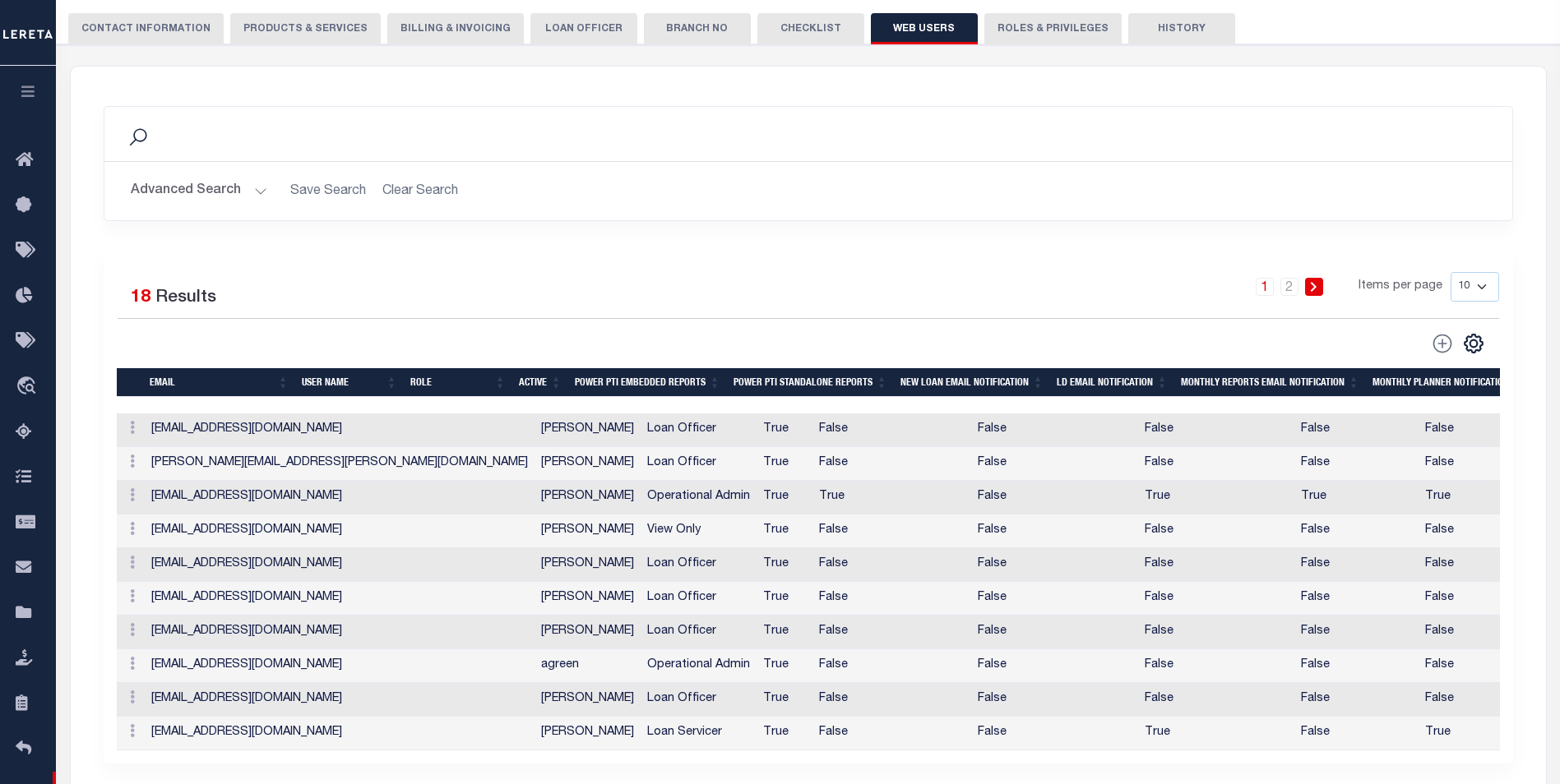
scroll to position [329, 0]
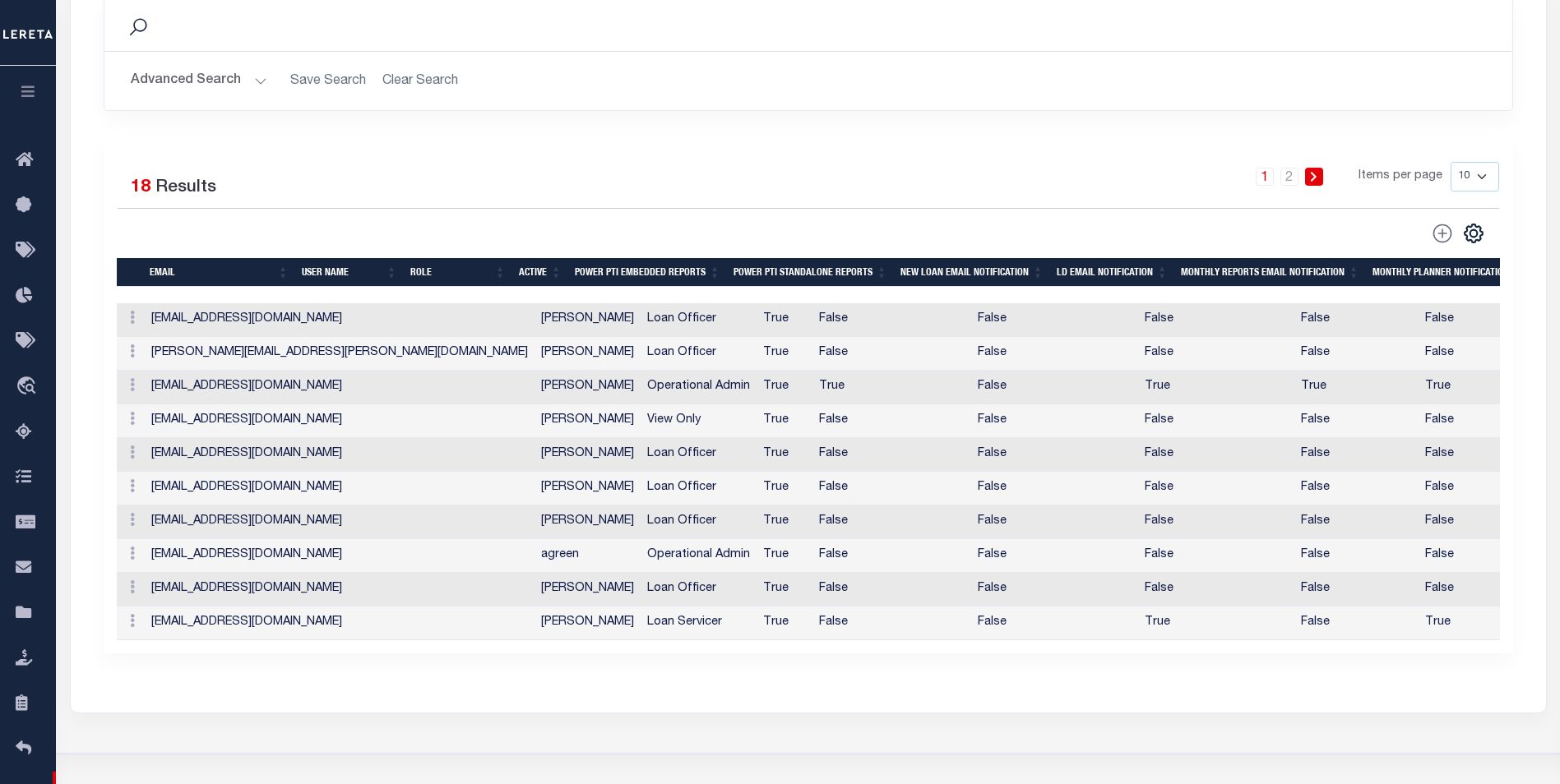
click at [599, 166] on div "1 2 Items per page 10 25 50 100" at bounding box center [984, 184] width 1030 height 43
click at [227, 323] on td "[EMAIL_ADDRESS][DOMAIN_NAME]" at bounding box center [340, 320] width 390 height 34
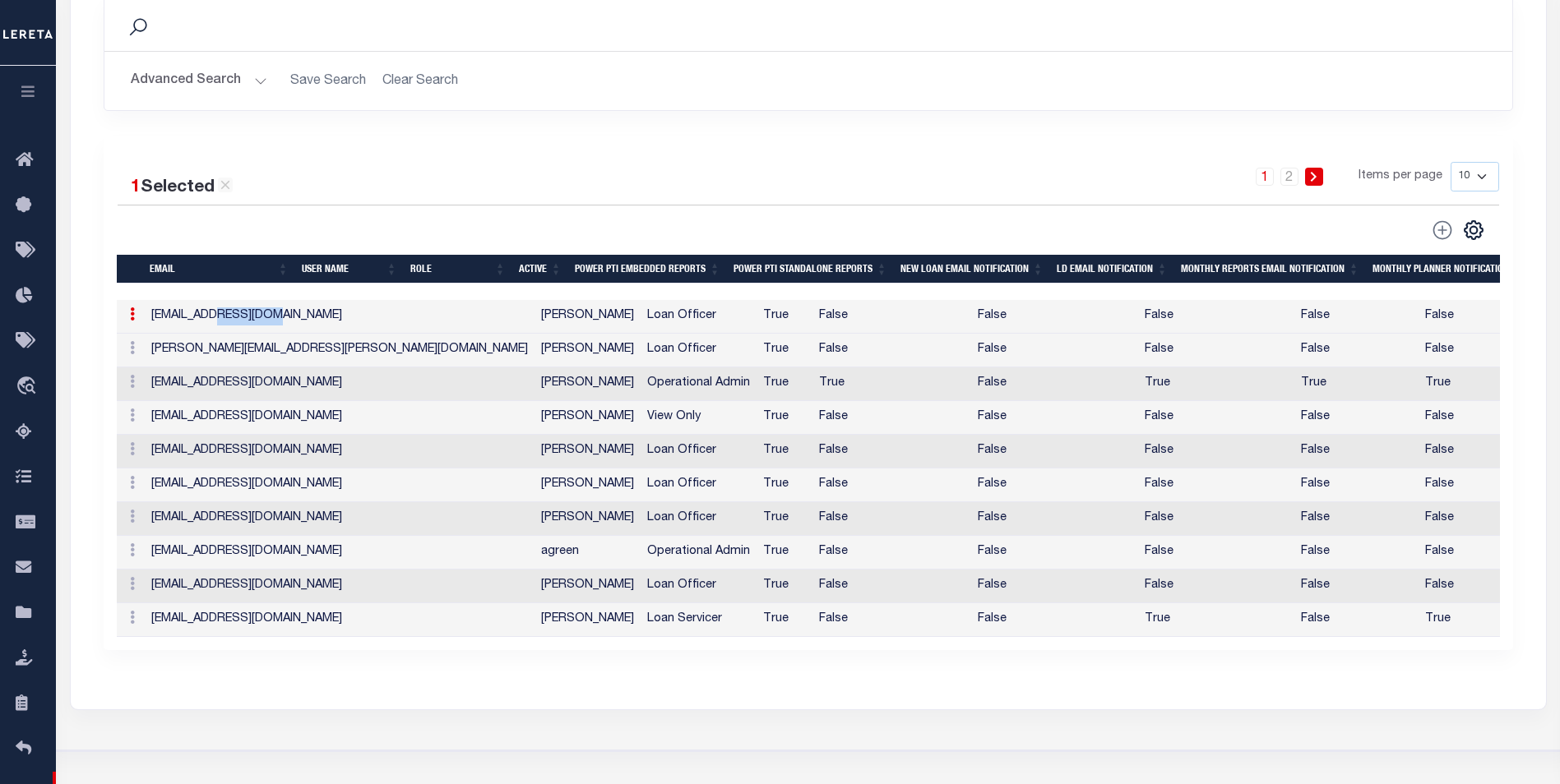
click at [227, 323] on td "[EMAIL_ADDRESS][DOMAIN_NAME]" at bounding box center [340, 317] width 390 height 34
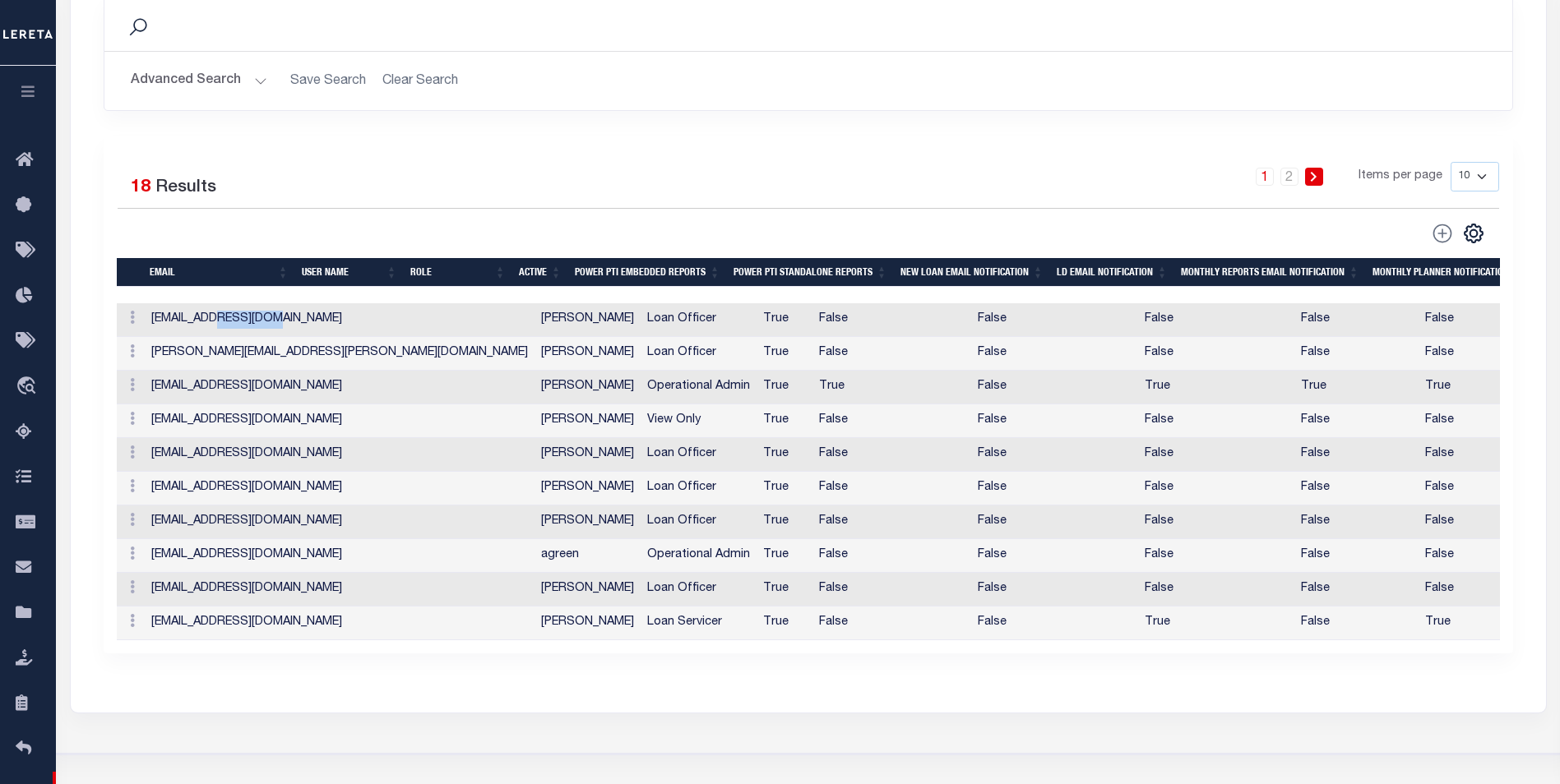
click at [227, 323] on td "[EMAIL_ADDRESS][DOMAIN_NAME]" at bounding box center [340, 320] width 390 height 34
click at [226, 323] on td "[EMAIL_ADDRESS][DOMAIN_NAME]" at bounding box center [340, 320] width 390 height 34
click at [226, 323] on td "[EMAIL_ADDRESS][DOMAIN_NAME]" at bounding box center [340, 320] width 390 height 34
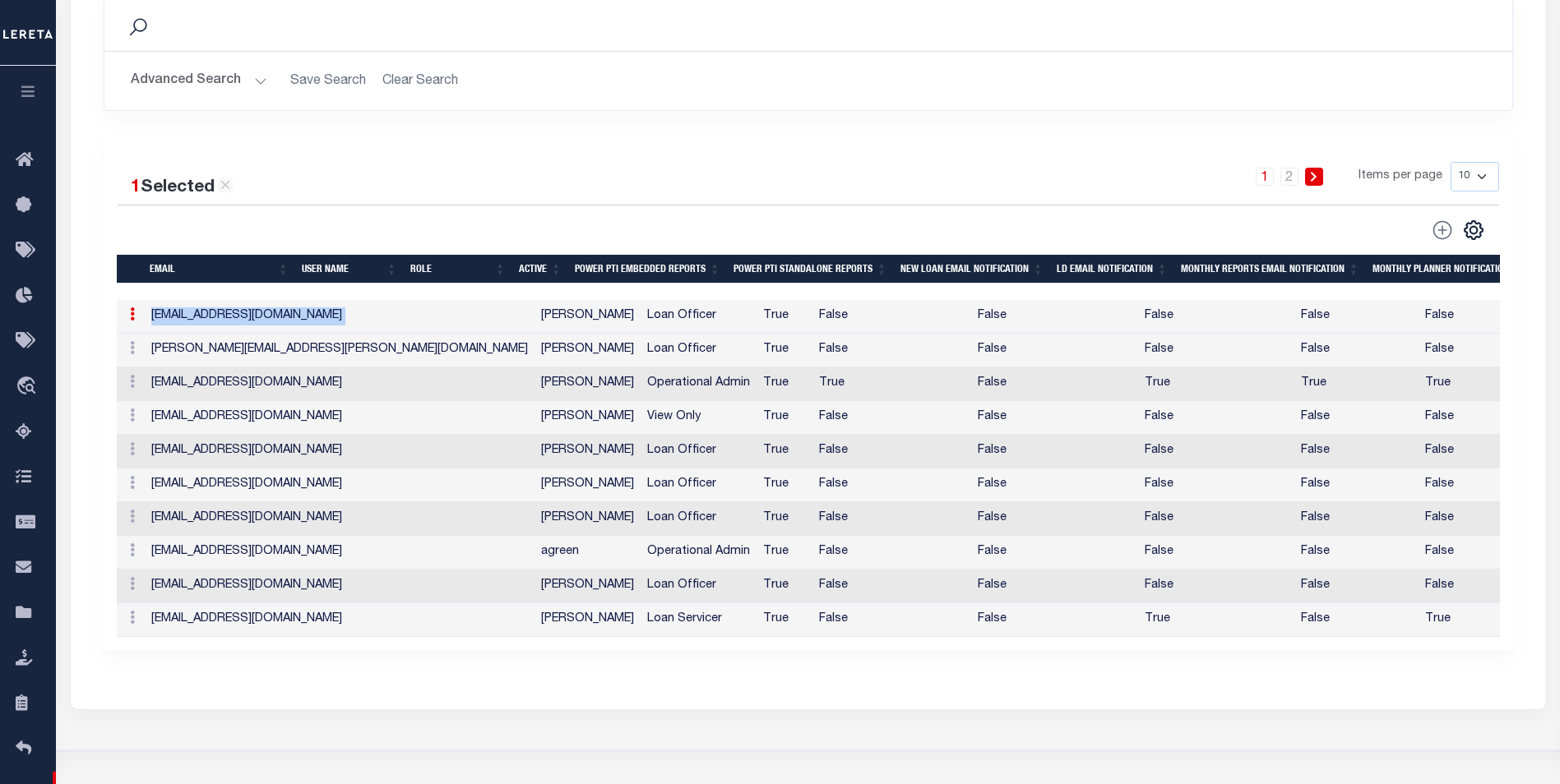
click at [256, 351] on td "[PERSON_NAME][EMAIL_ADDRESS][PERSON_NAME][DOMAIN_NAME]" at bounding box center [340, 350] width 390 height 34
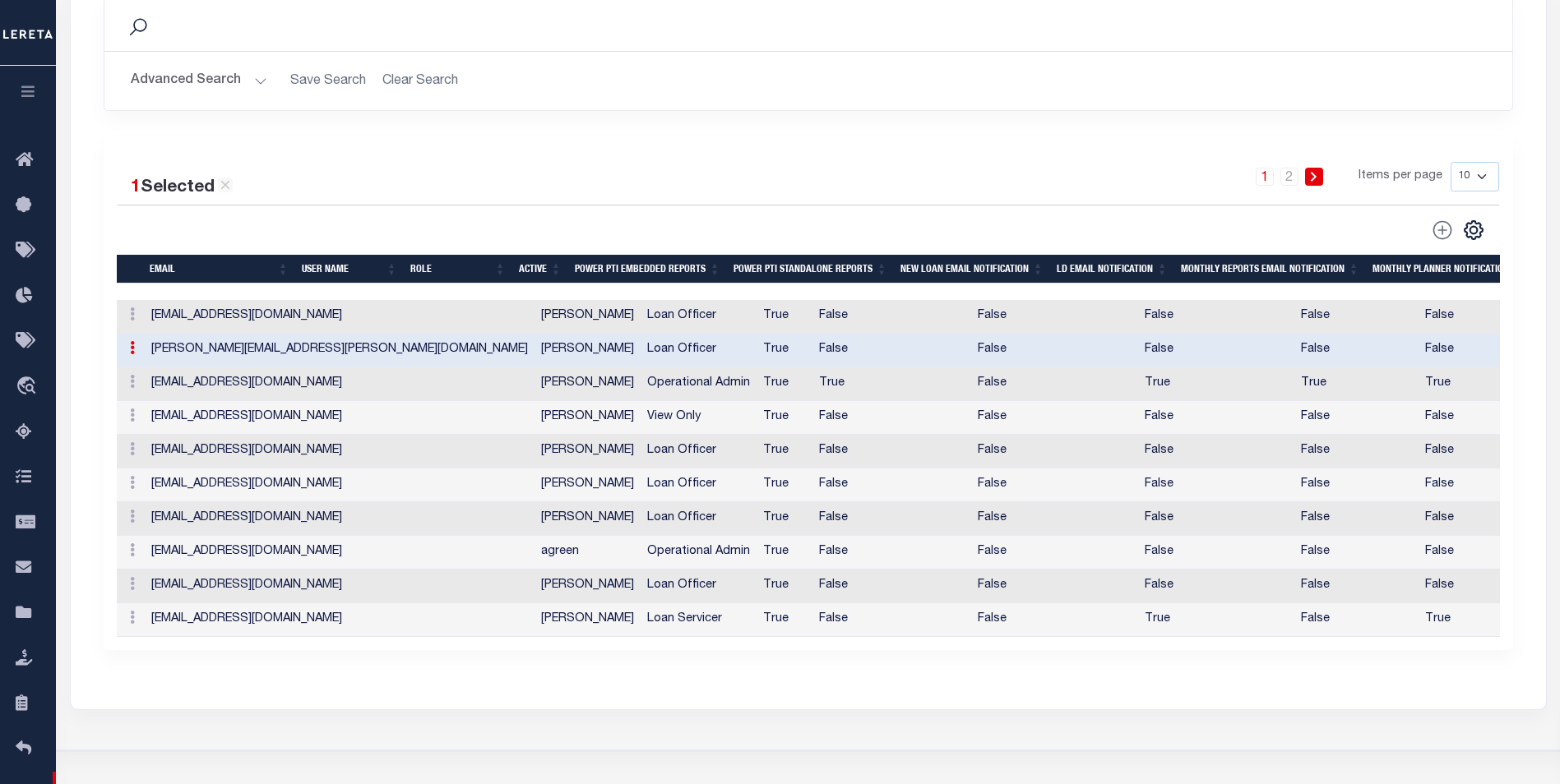
click at [258, 351] on td "[PERSON_NAME][EMAIL_ADDRESS][PERSON_NAME][DOMAIN_NAME]" at bounding box center [340, 350] width 390 height 34
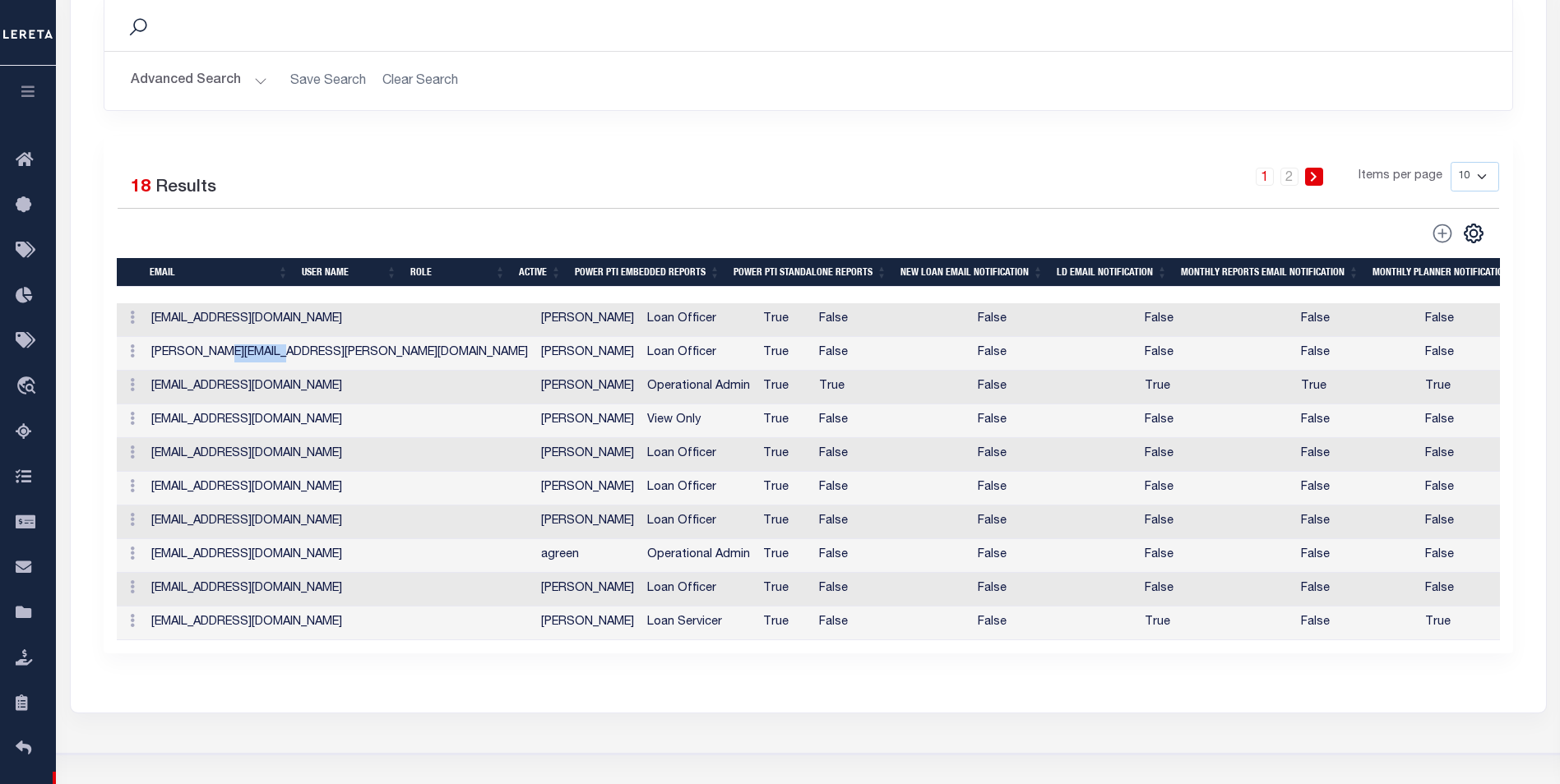
click at [258, 351] on td "[PERSON_NAME][EMAIL_ADDRESS][PERSON_NAME][DOMAIN_NAME]" at bounding box center [340, 354] width 390 height 34
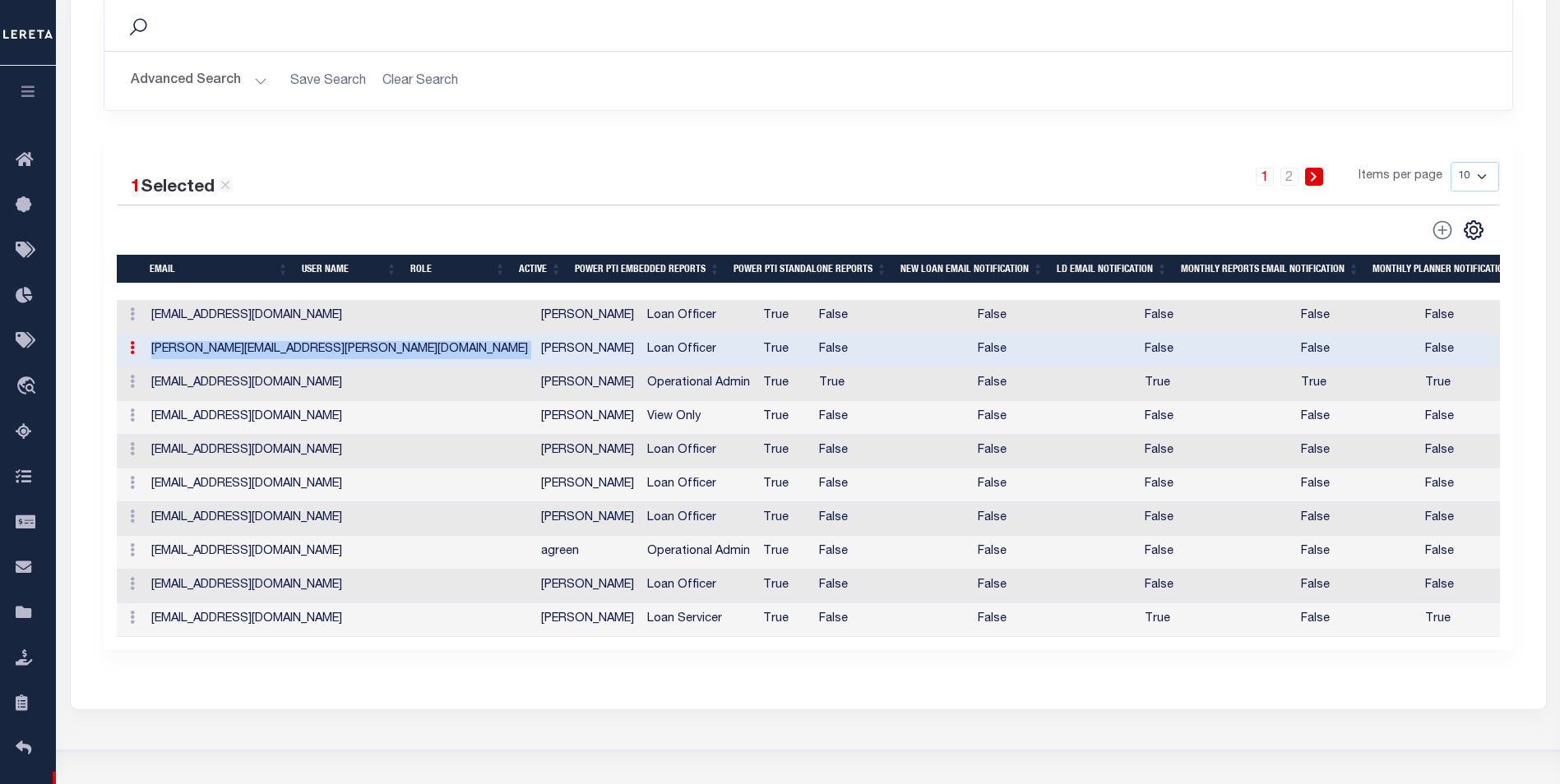
click at [258, 351] on td "[PERSON_NAME][EMAIL_ADDRESS][PERSON_NAME][DOMAIN_NAME]" at bounding box center [340, 350] width 390 height 34
click at [259, 351] on td "[PERSON_NAME][EMAIL_ADDRESS][PERSON_NAME][DOMAIN_NAME]" at bounding box center [340, 350] width 390 height 34
copy td "[PERSON_NAME][EMAIL_ADDRESS][PERSON_NAME][DOMAIN_NAME]"
click at [252, 453] on td "[EMAIL_ADDRESS][DOMAIN_NAME]" at bounding box center [340, 451] width 390 height 34
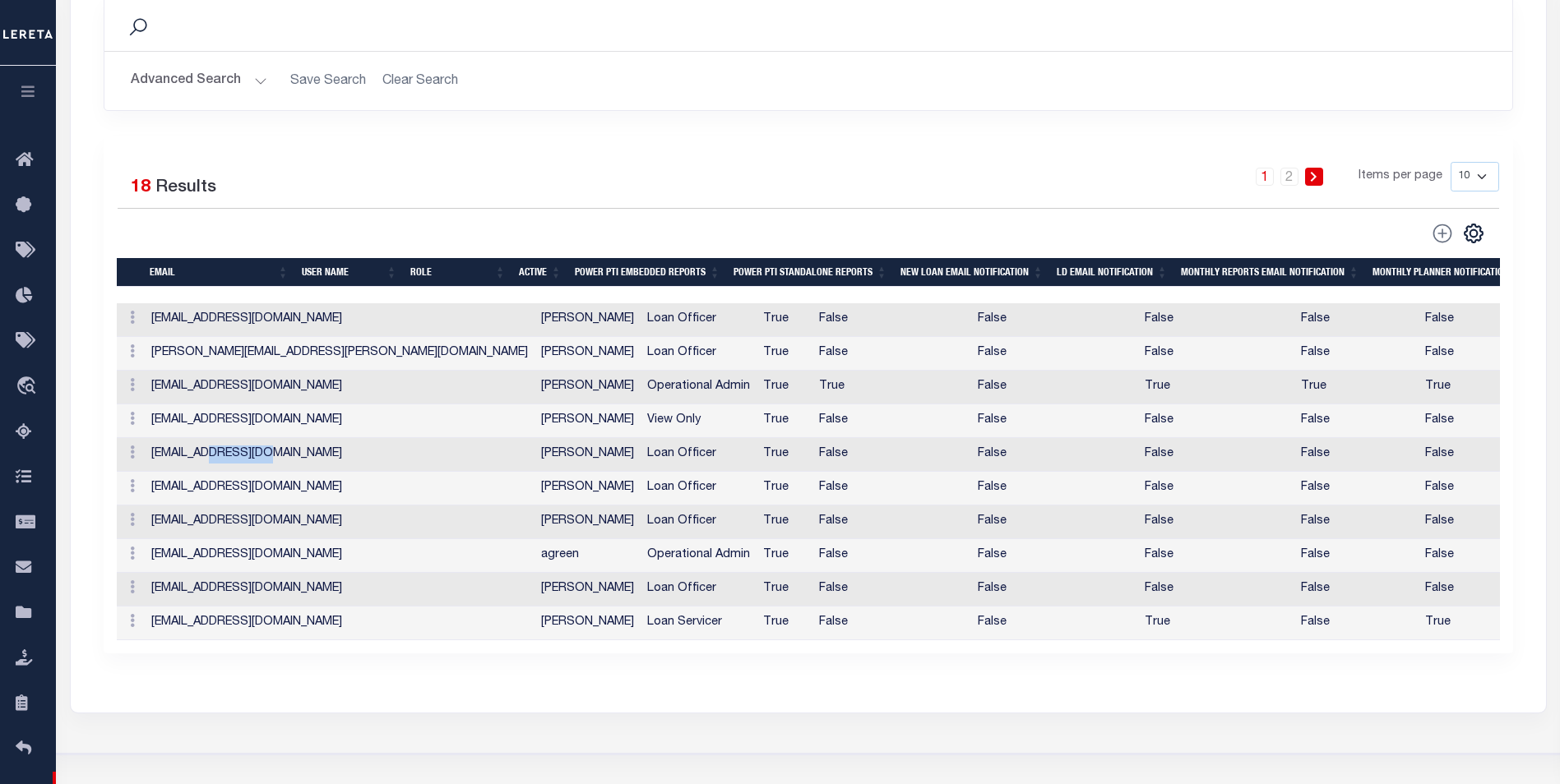
click at [252, 453] on td "[EMAIL_ADDRESS][DOMAIN_NAME]" at bounding box center [340, 455] width 390 height 34
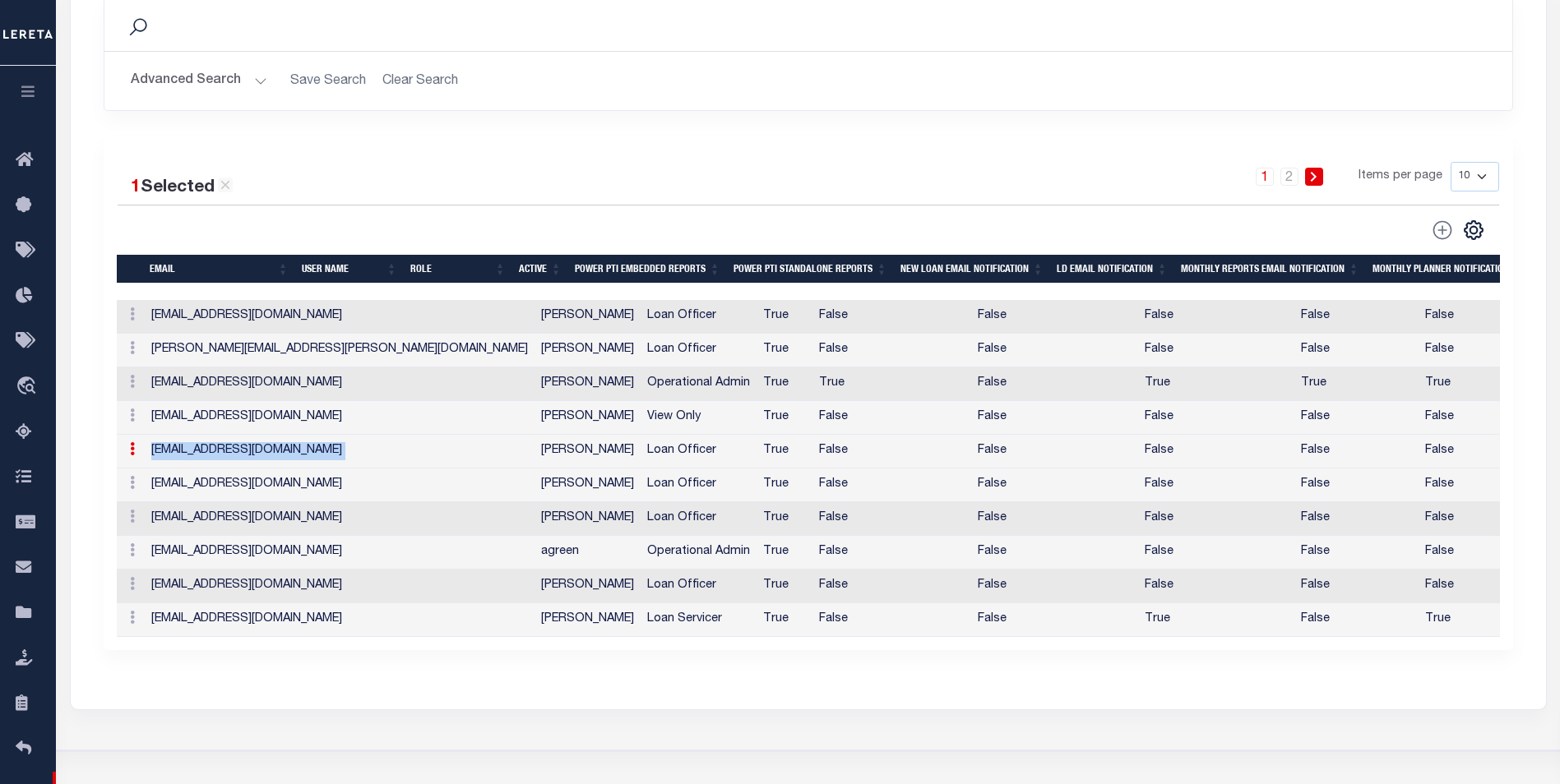
click at [252, 453] on td "[EMAIL_ADDRESS][DOMAIN_NAME]" at bounding box center [340, 451] width 390 height 34
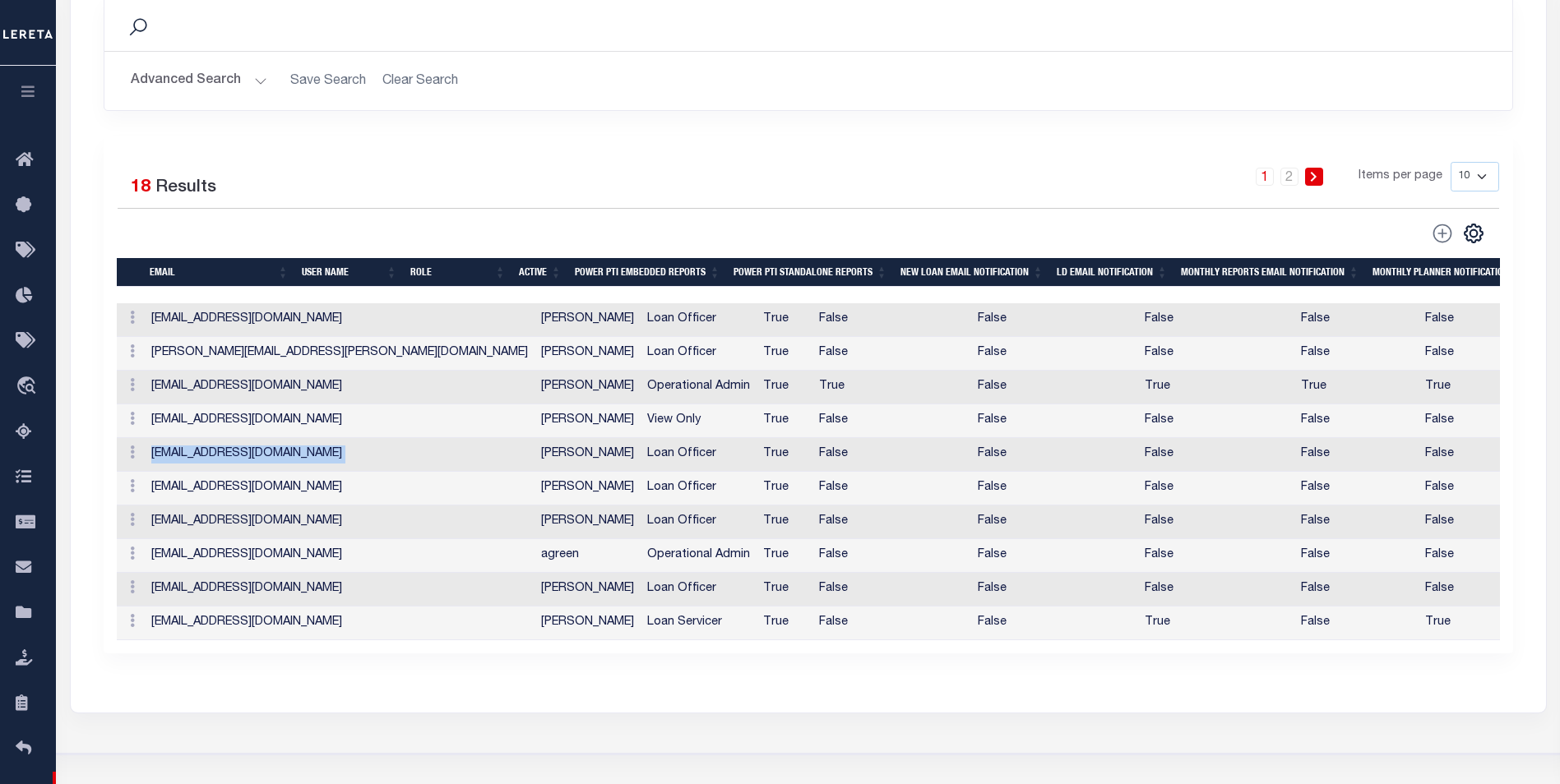
copy td "[EMAIL_ADDRESS][DOMAIN_NAME]"
click at [223, 561] on td "[EMAIL_ADDRESS][DOMAIN_NAME]" at bounding box center [340, 555] width 390 height 34
click at [224, 561] on td "[EMAIL_ADDRESS][DOMAIN_NAME]" at bounding box center [340, 555] width 390 height 34
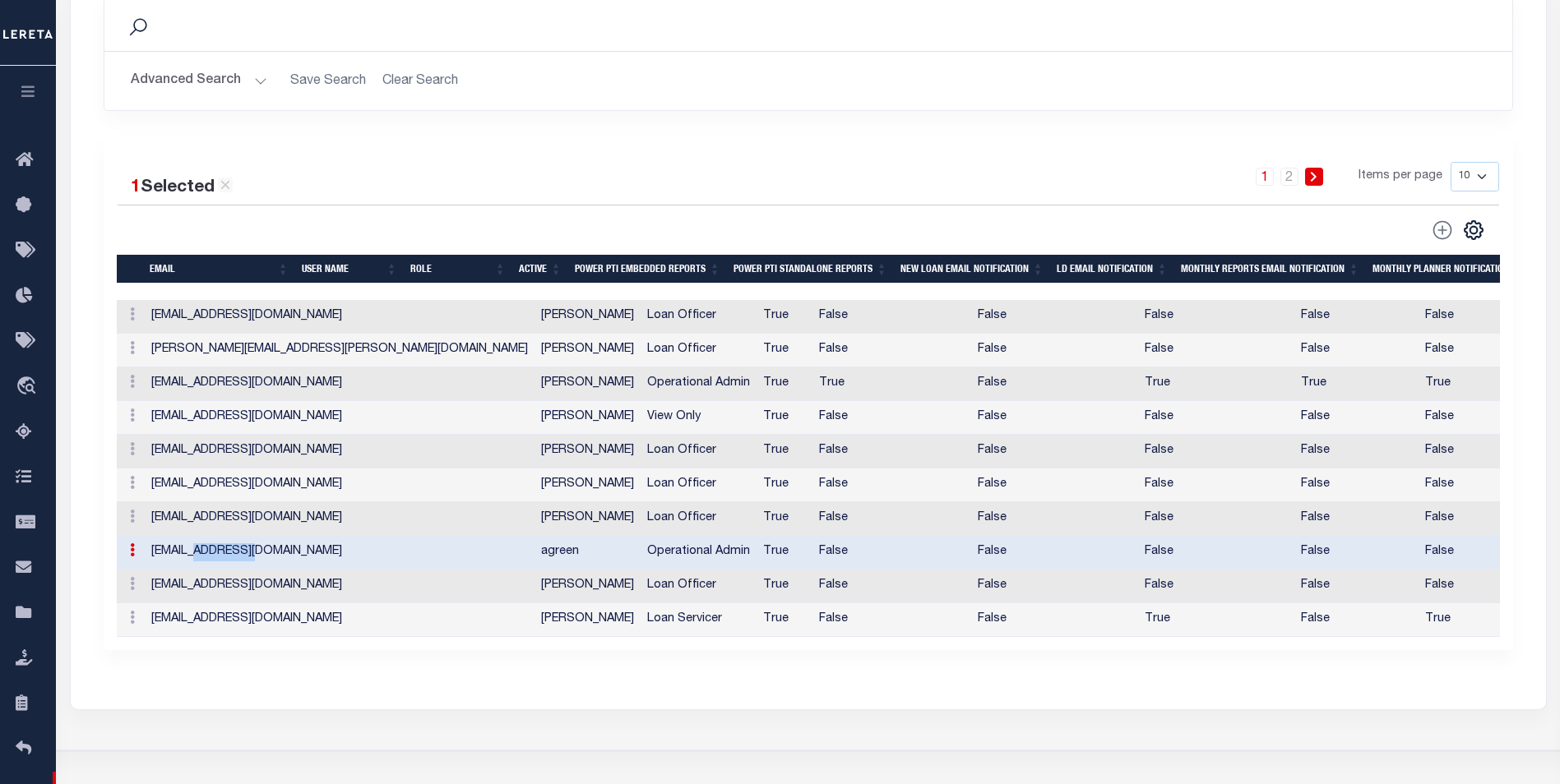
click at [224, 561] on td "[EMAIL_ADDRESS][DOMAIN_NAME]" at bounding box center [340, 552] width 390 height 34
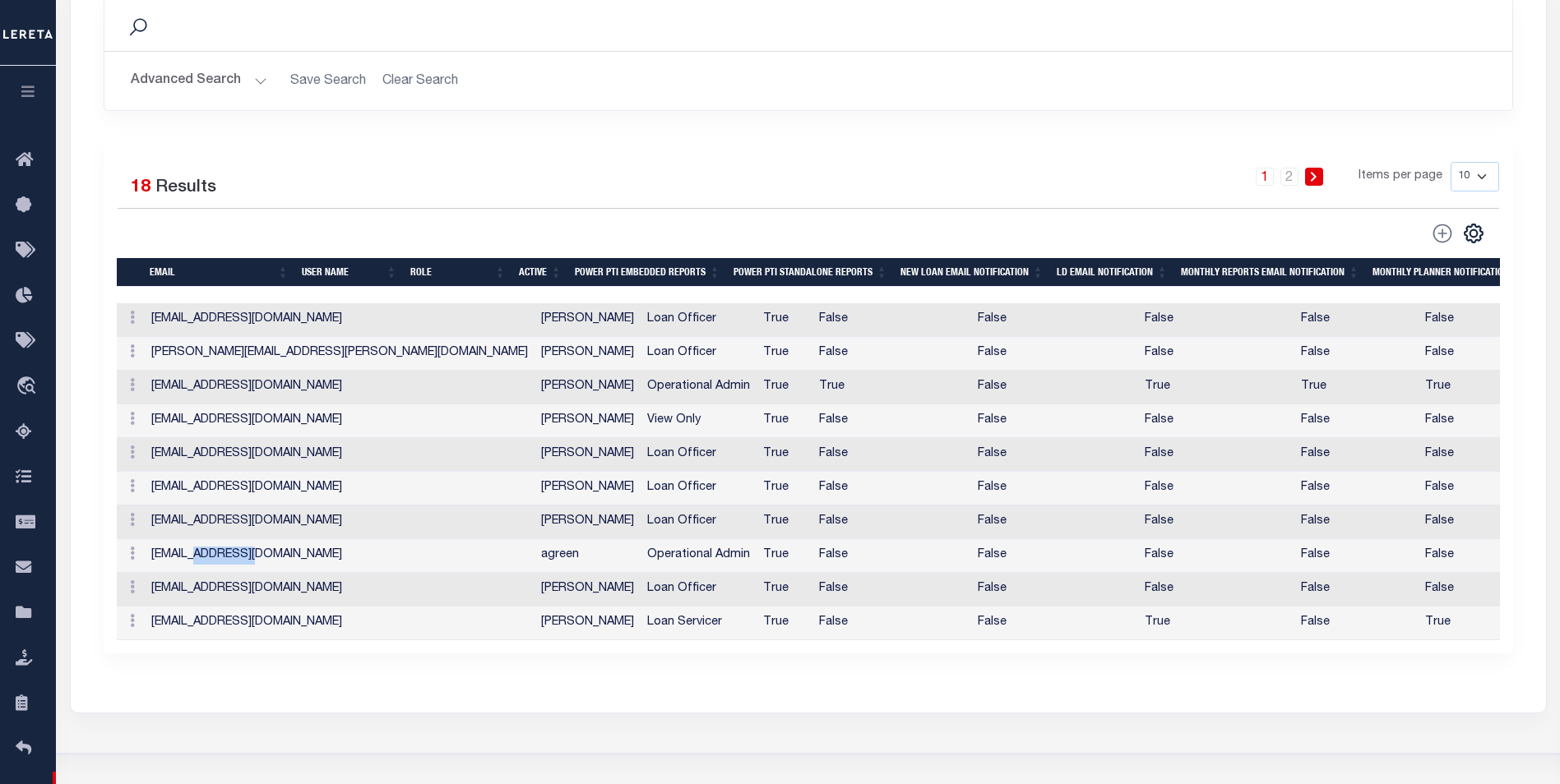
click at [224, 561] on td "[EMAIL_ADDRESS][DOMAIN_NAME]" at bounding box center [340, 555] width 390 height 34
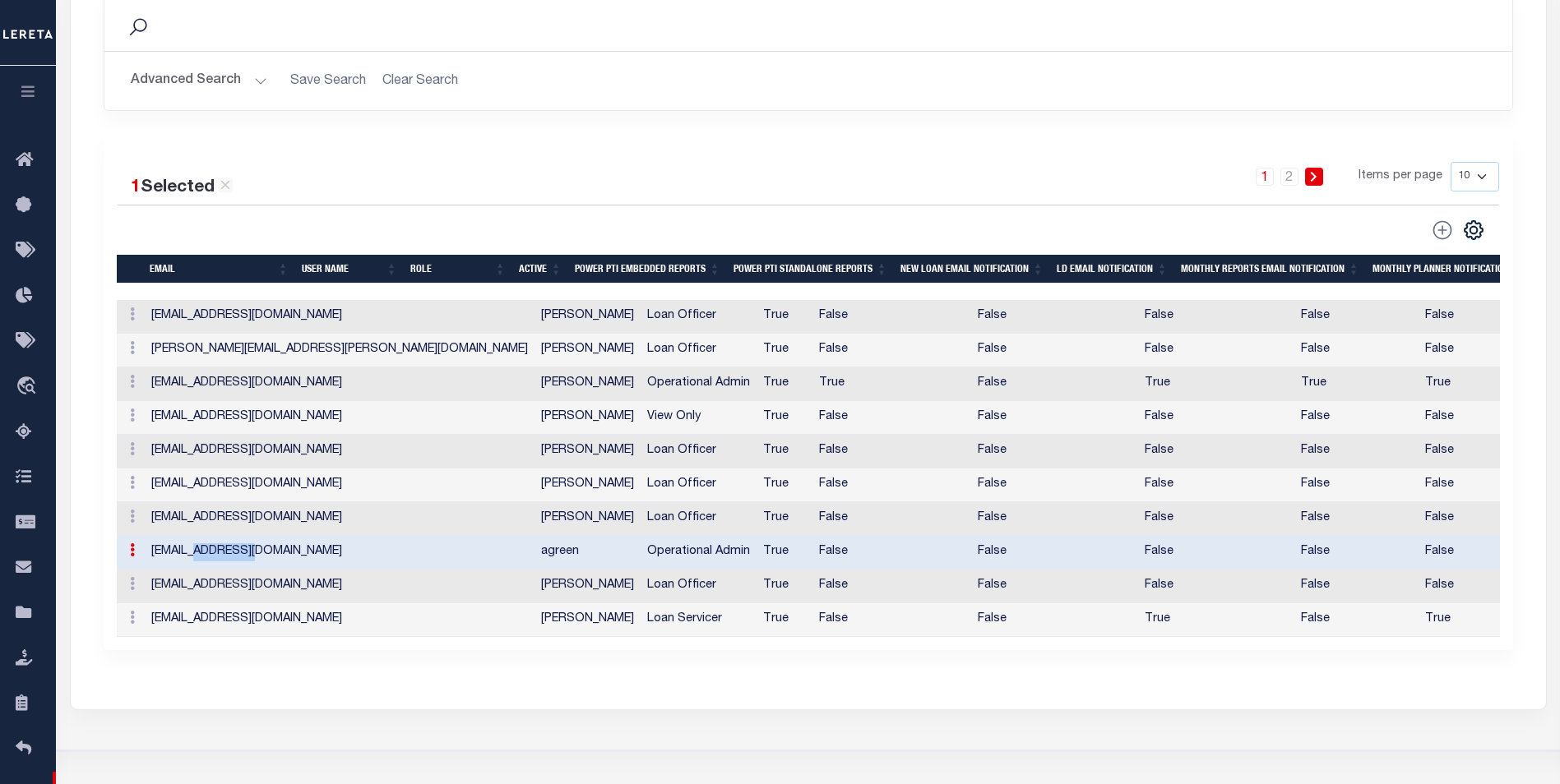
click at [224, 561] on td "[EMAIL_ADDRESS][DOMAIN_NAME]" at bounding box center [340, 552] width 390 height 34
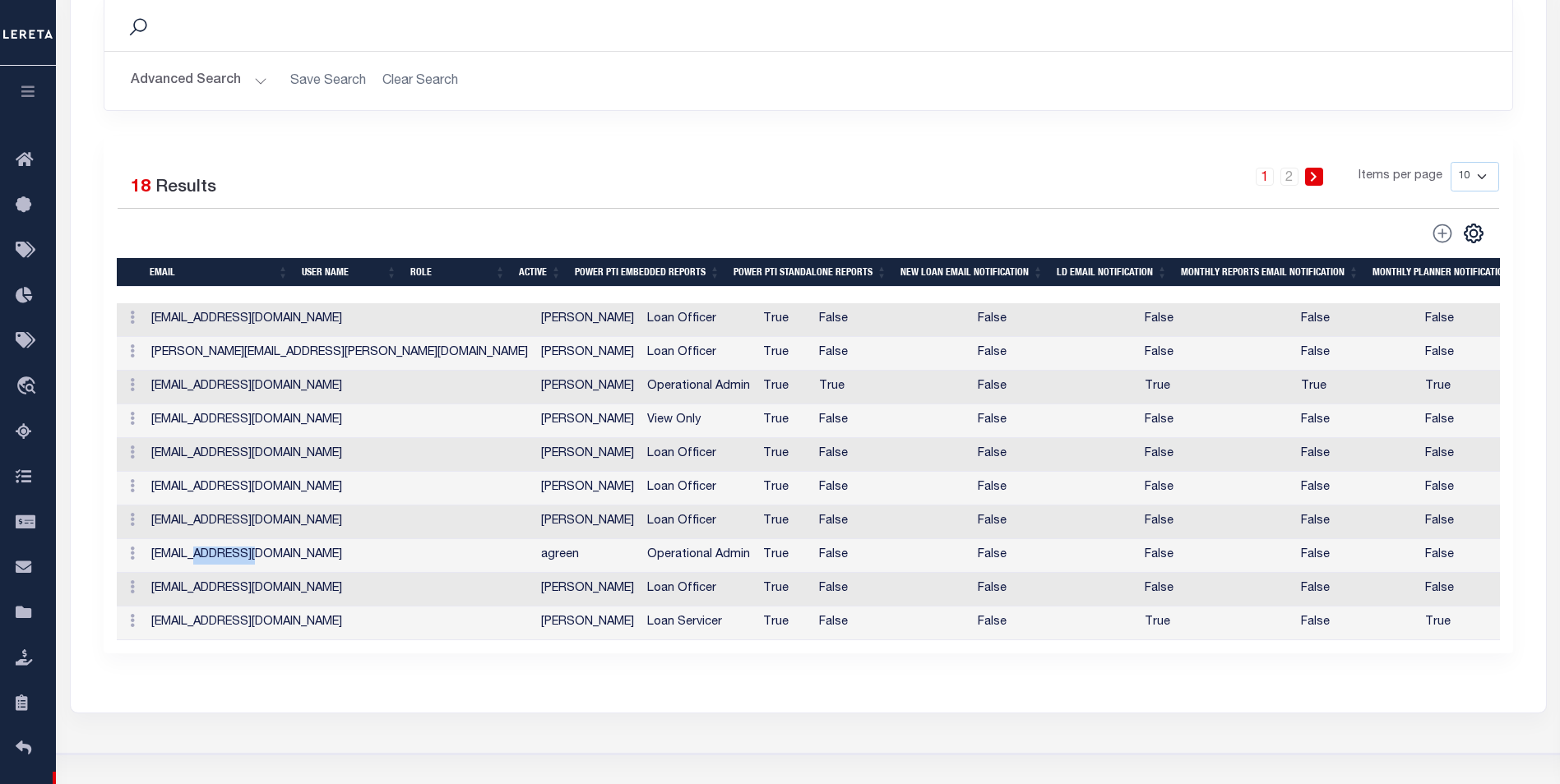
click at [225, 561] on td "[EMAIL_ADDRESS][DOMAIN_NAME]" at bounding box center [340, 555] width 390 height 34
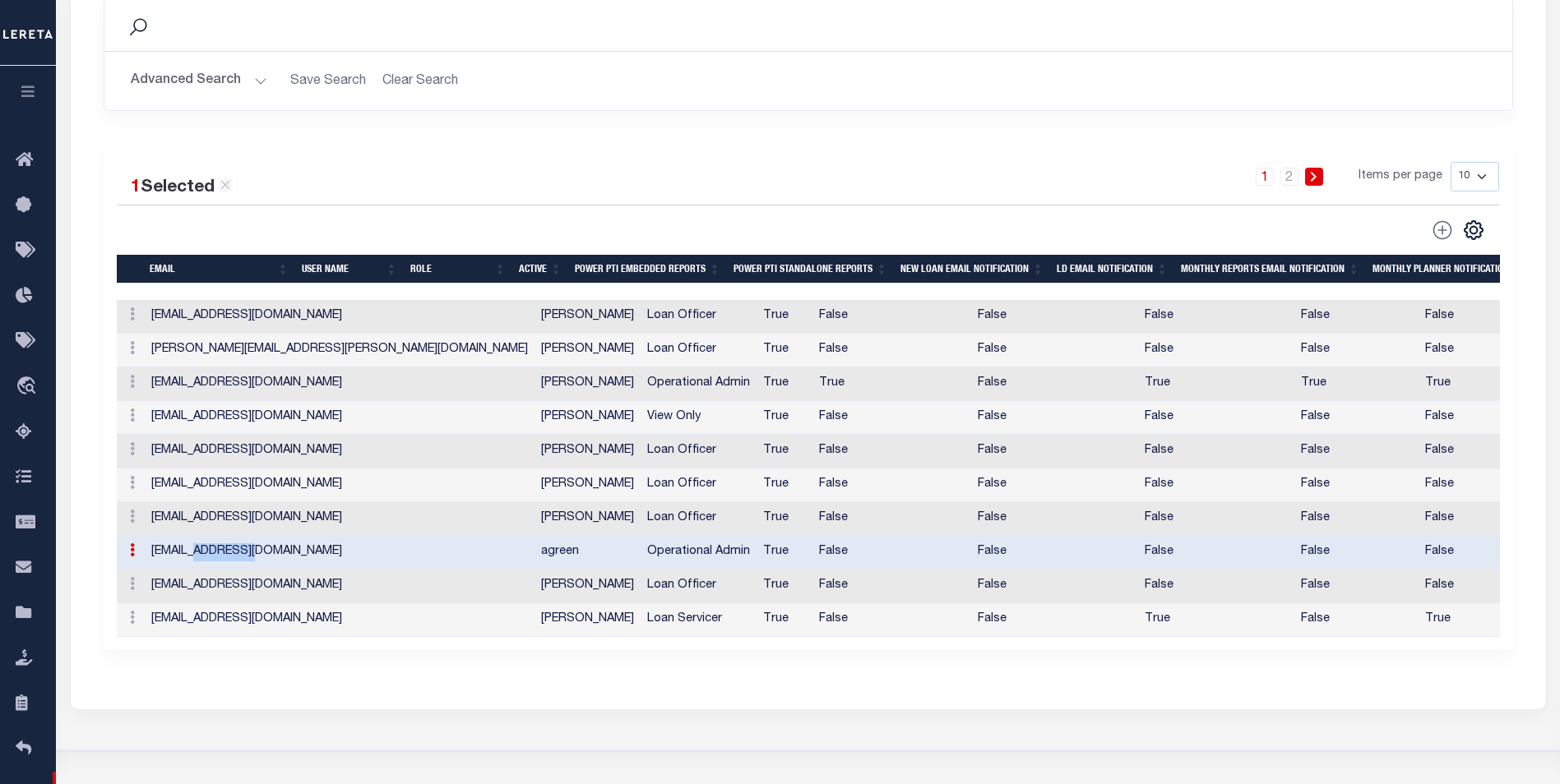
click at [225, 561] on td "[EMAIL_ADDRESS][DOMAIN_NAME]" at bounding box center [340, 552] width 390 height 34
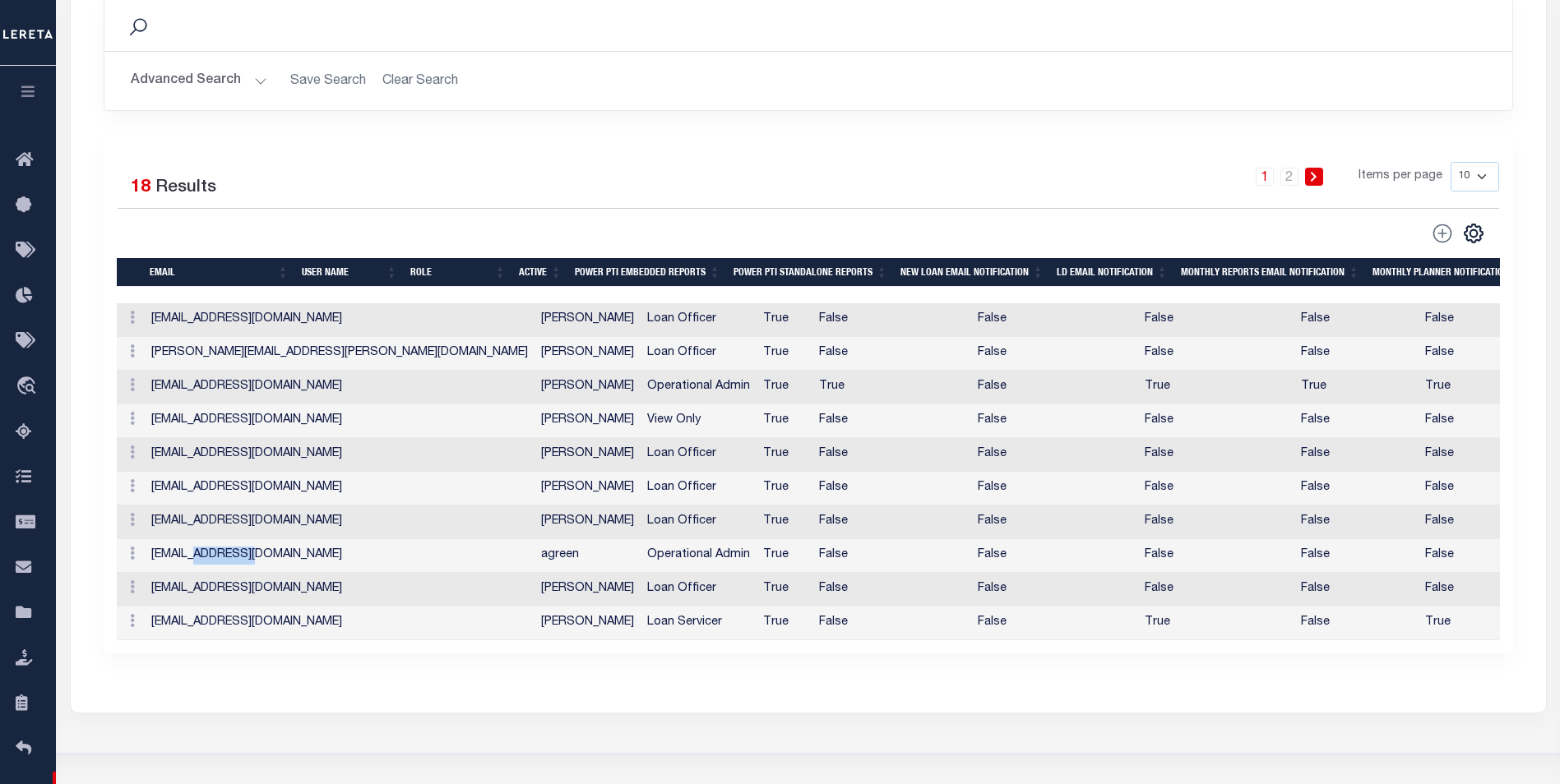
click at [225, 559] on td "[EMAIL_ADDRESS][DOMAIN_NAME]" at bounding box center [340, 555] width 390 height 34
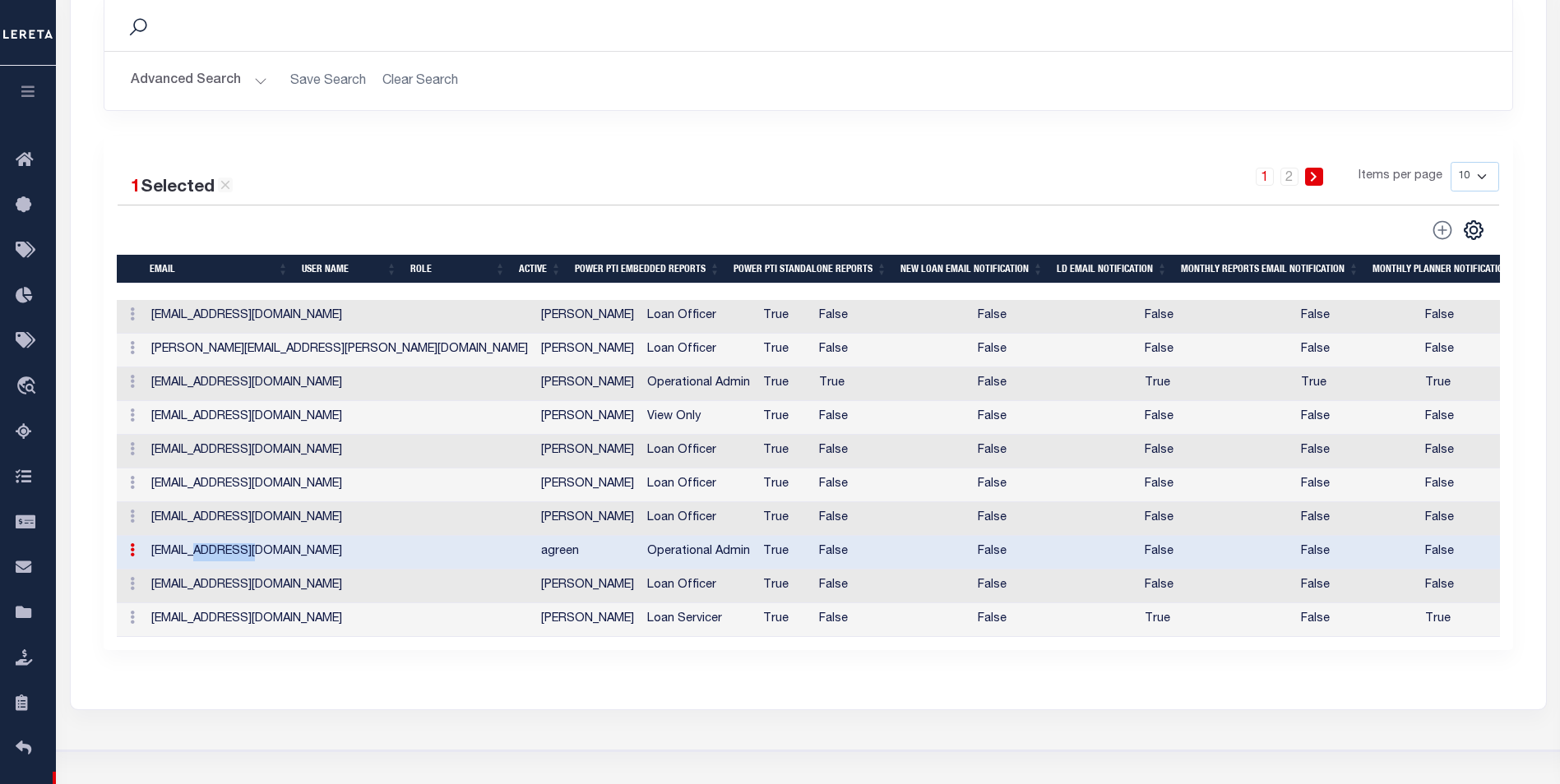
click at [225, 559] on td "[EMAIL_ADDRESS][DOMAIN_NAME]" at bounding box center [340, 552] width 390 height 34
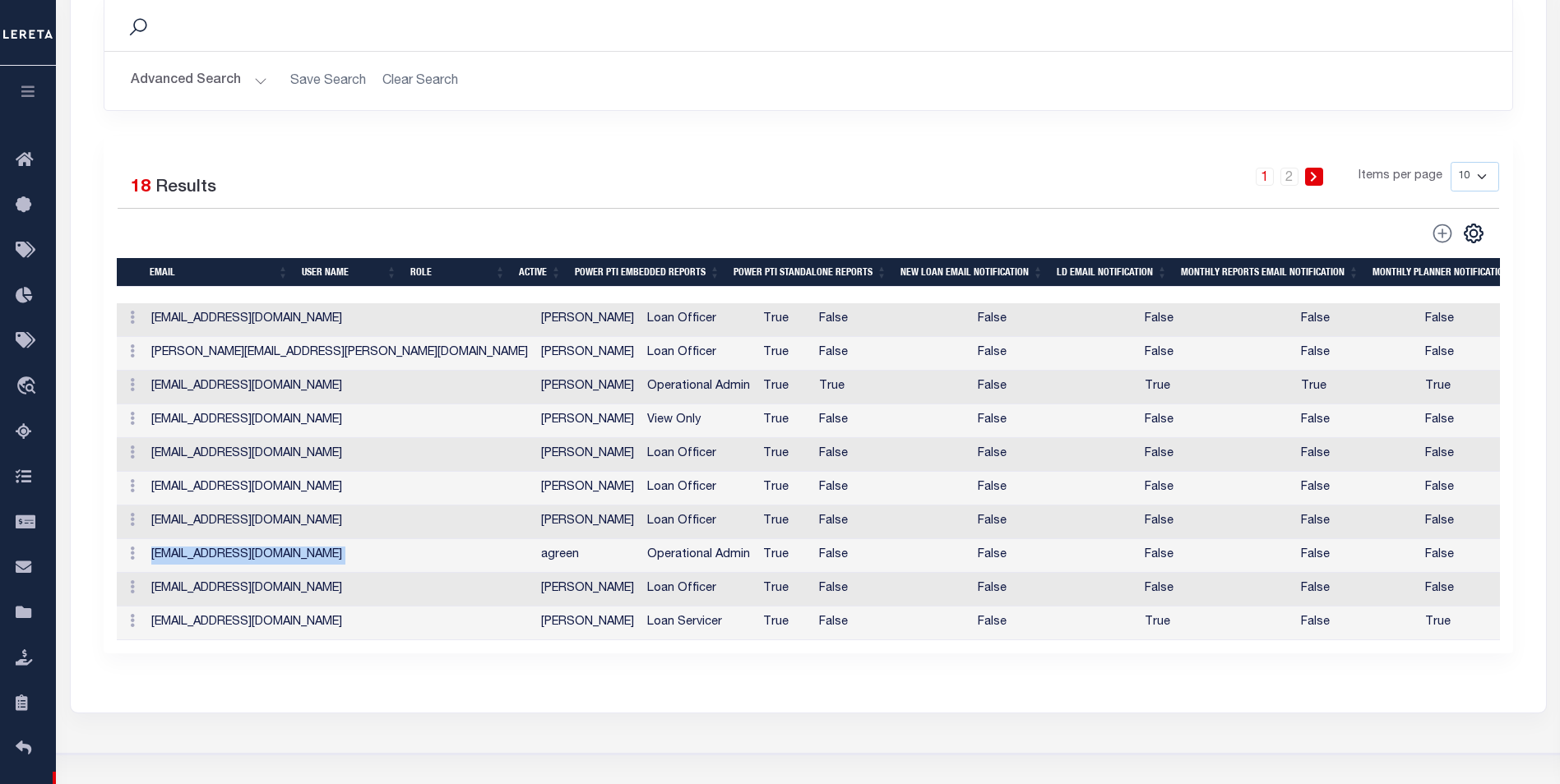
click at [226, 557] on td "[EMAIL_ADDRESS][DOMAIN_NAME]" at bounding box center [340, 555] width 390 height 34
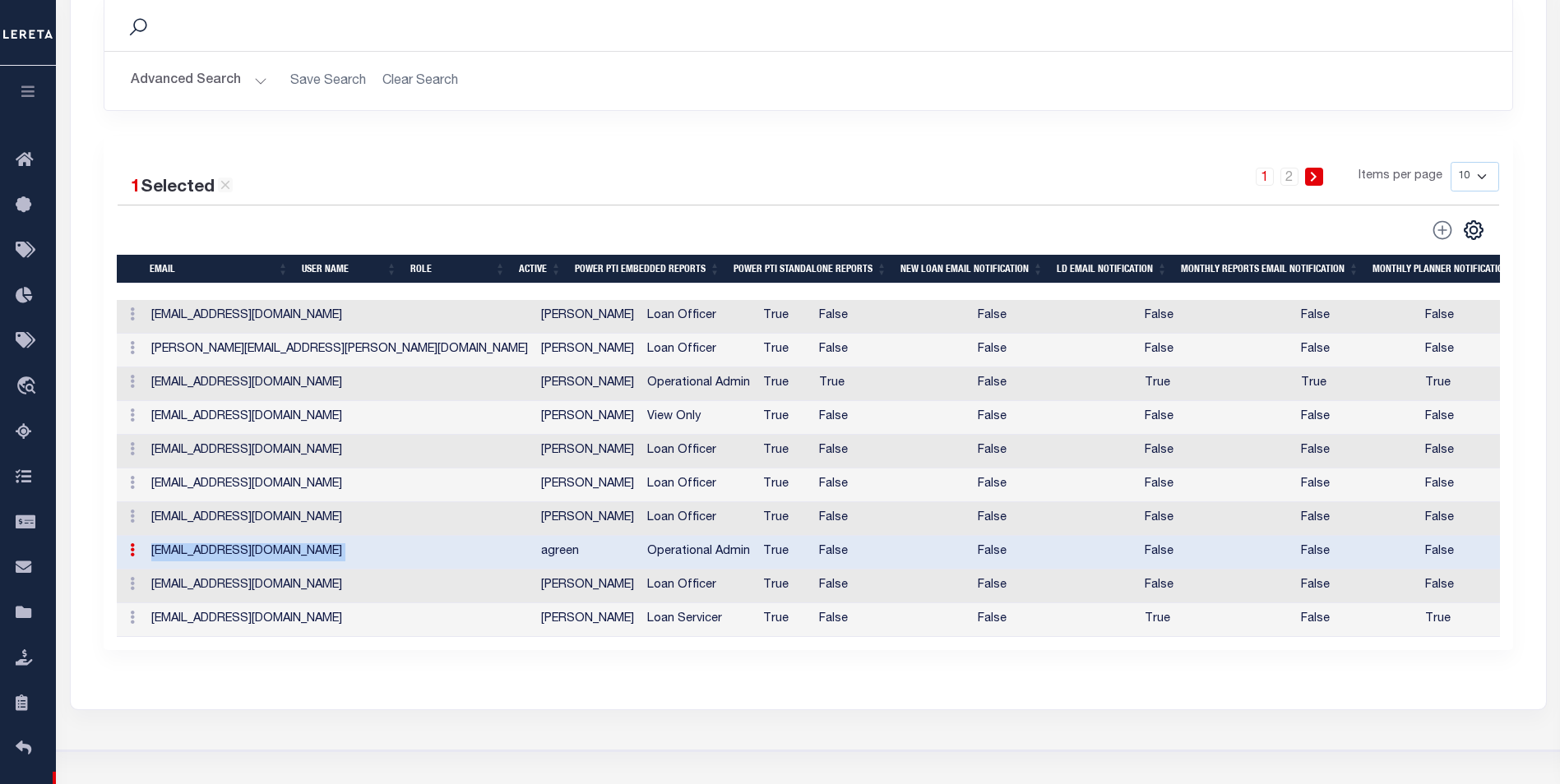
click at [226, 557] on td "[EMAIL_ADDRESS][DOMAIN_NAME]" at bounding box center [340, 552] width 390 height 34
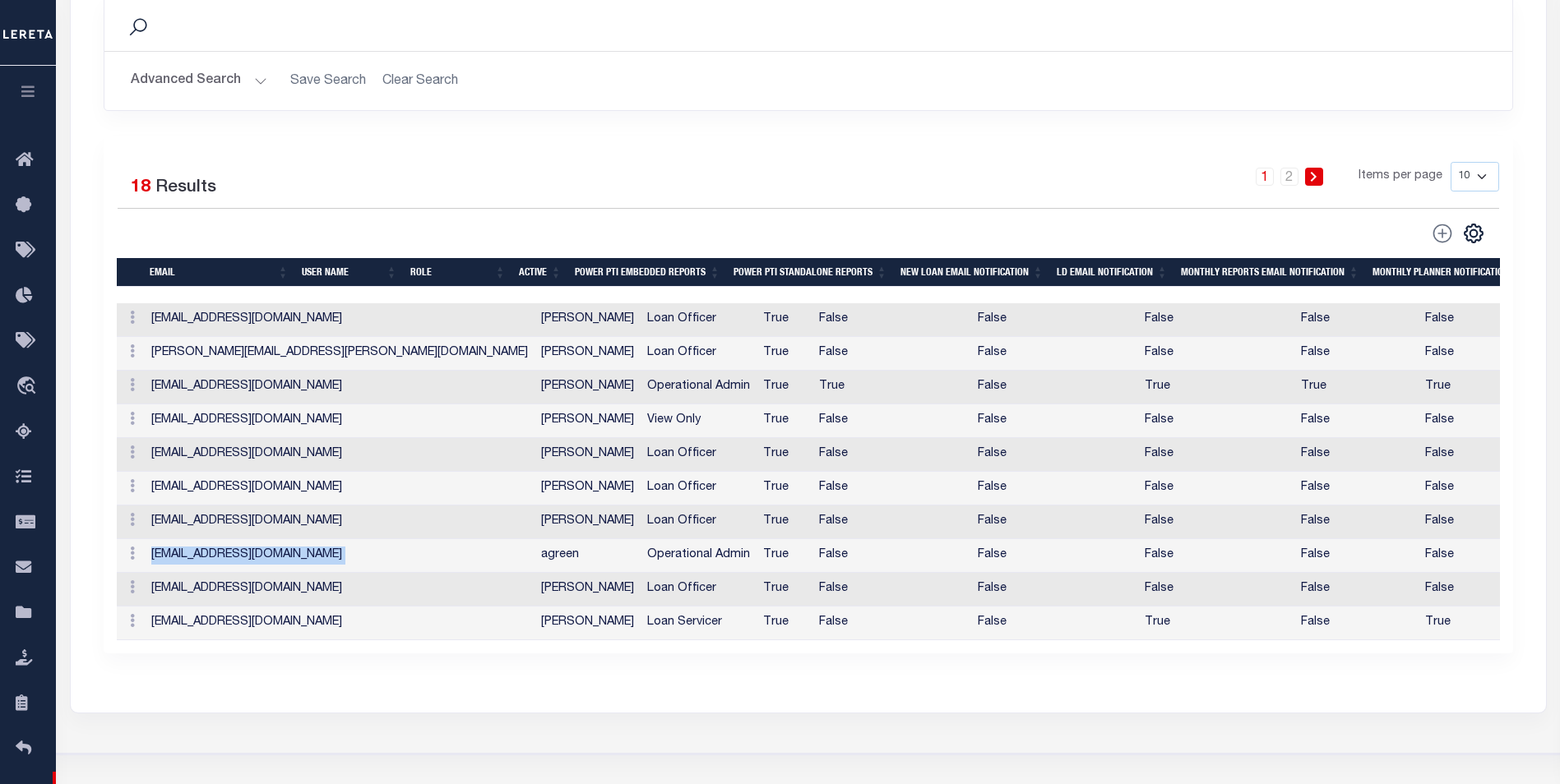
click at [234, 523] on td "[EMAIL_ADDRESS][DOMAIN_NAME]" at bounding box center [340, 522] width 390 height 34
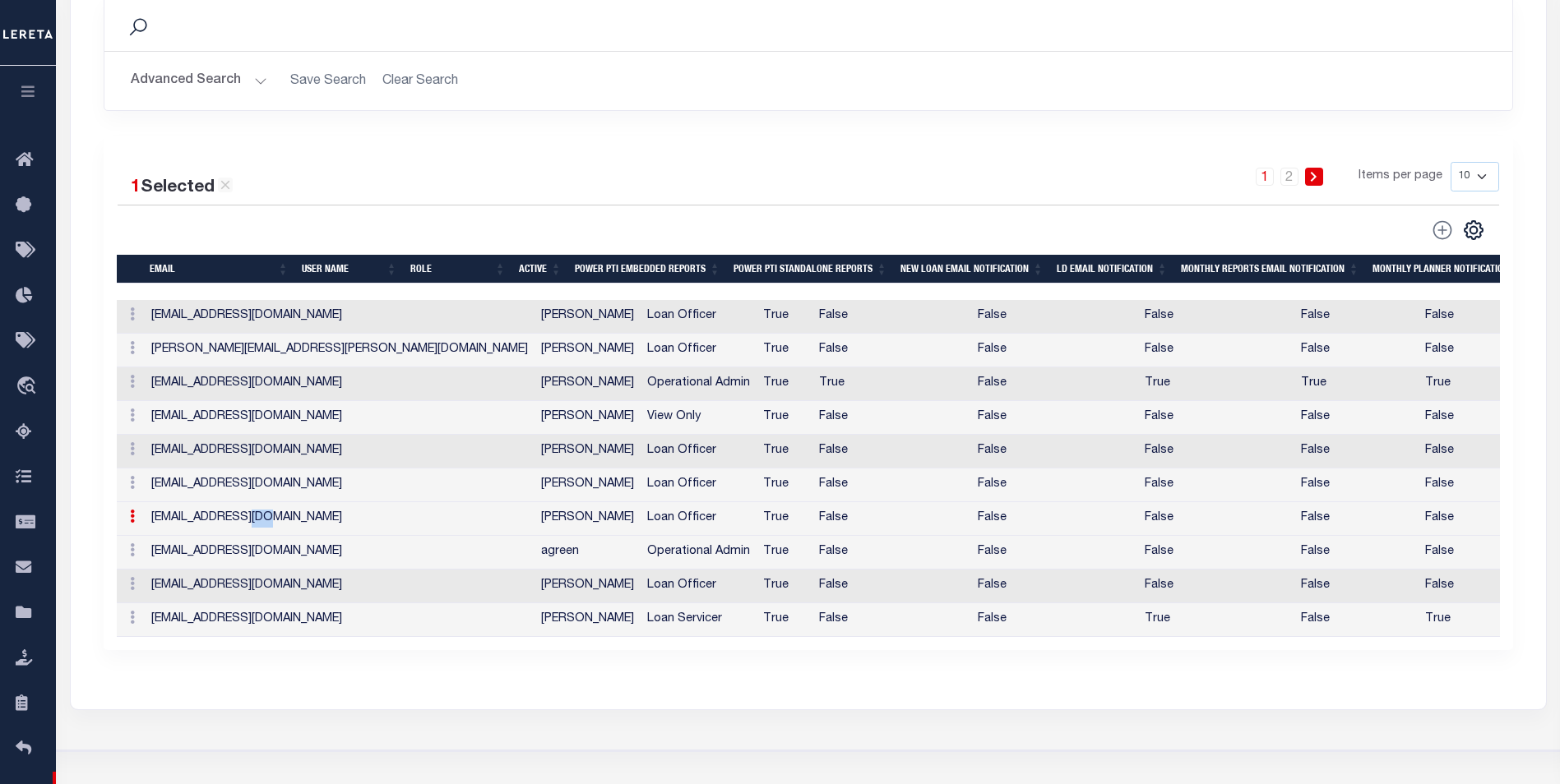
click at [234, 523] on td "[EMAIL_ADDRESS][DOMAIN_NAME]" at bounding box center [340, 518] width 390 height 34
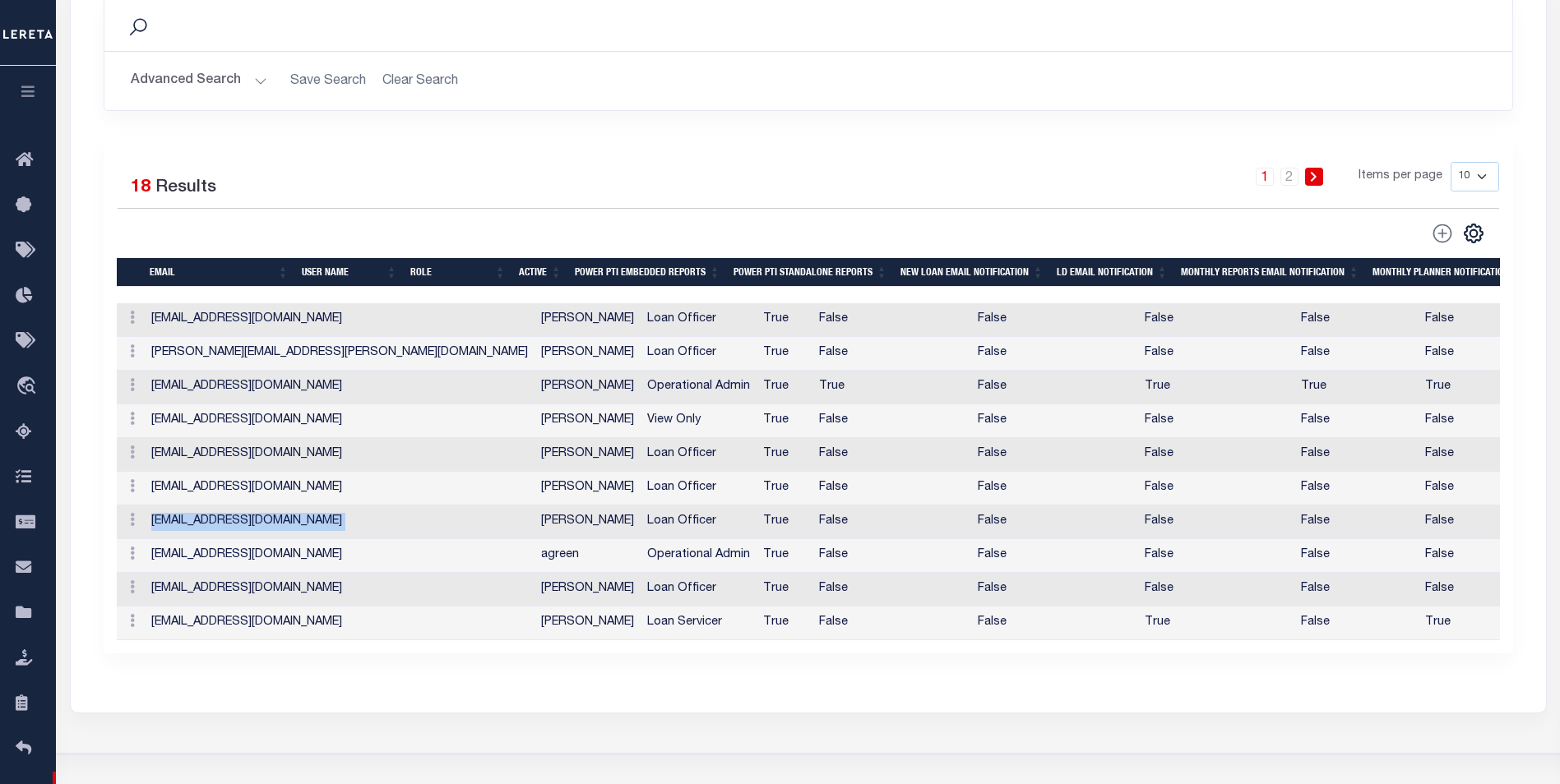
click at [234, 523] on td "[EMAIL_ADDRESS][DOMAIN_NAME]" at bounding box center [340, 522] width 390 height 34
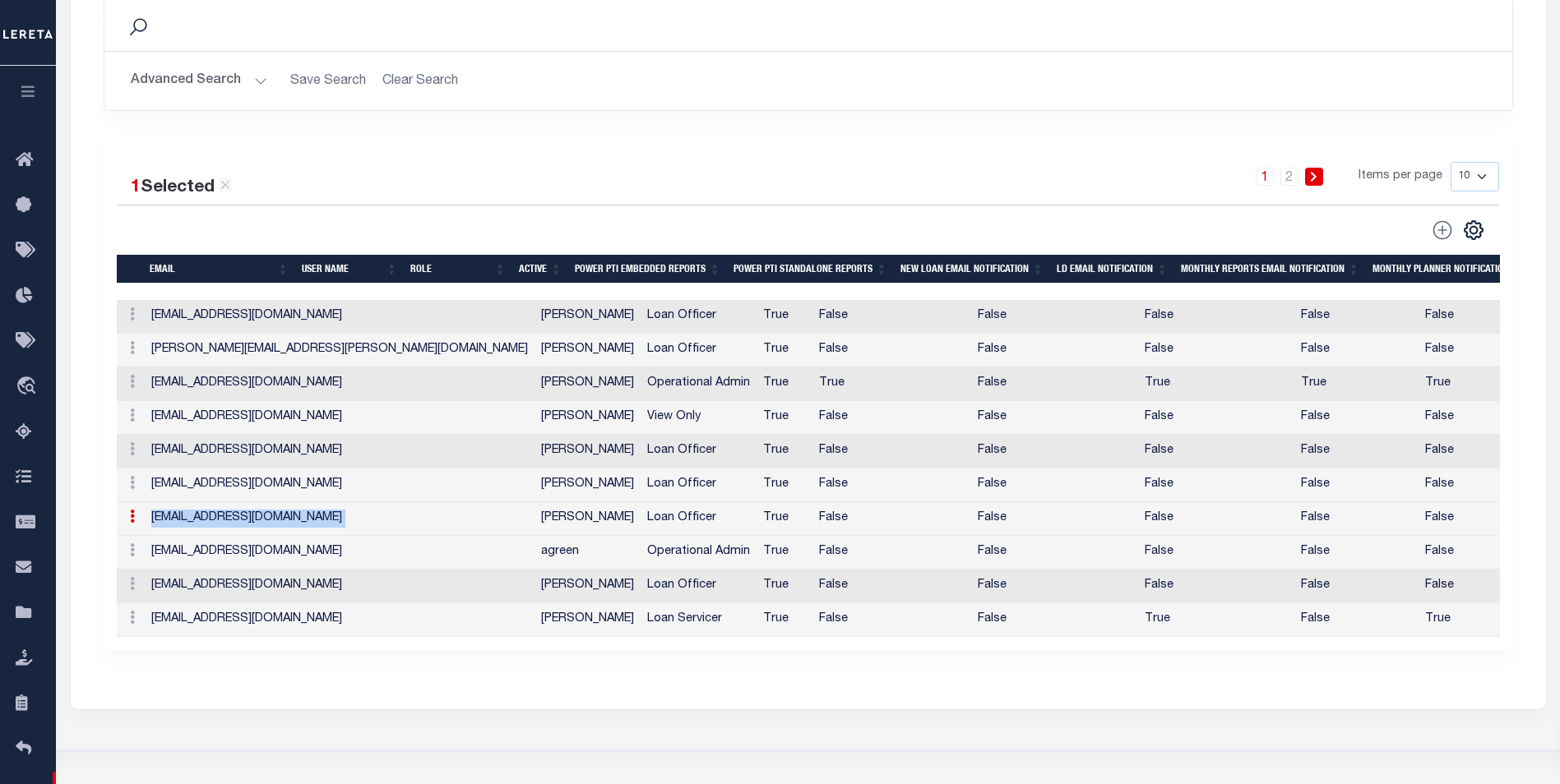
copy td "[EMAIL_ADDRESS][DOMAIN_NAME]"
click at [243, 589] on td "[EMAIL_ADDRESS][DOMAIN_NAME]" at bounding box center [340, 586] width 390 height 34
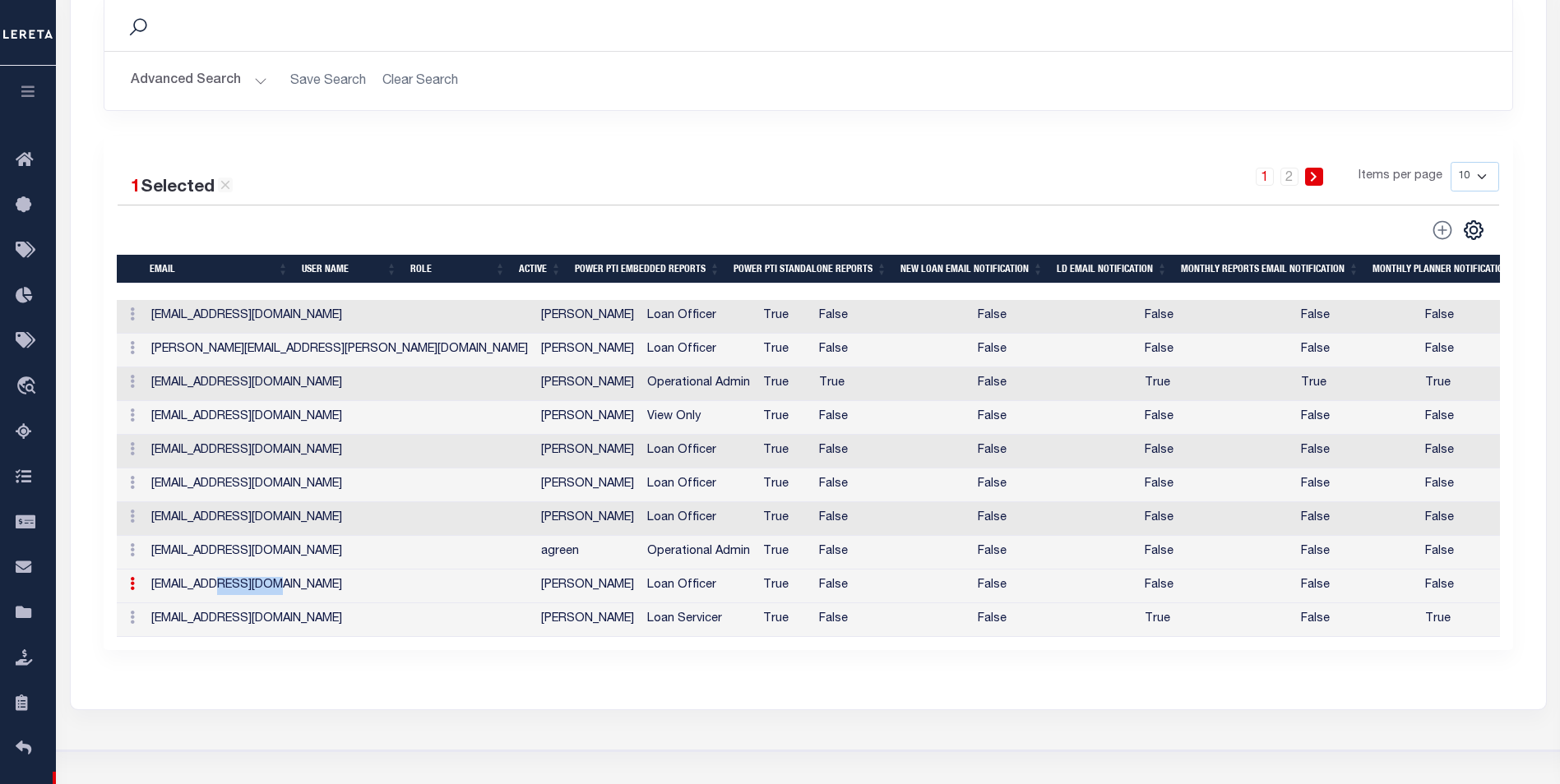
click at [243, 589] on td "[EMAIL_ADDRESS][DOMAIN_NAME]" at bounding box center [340, 586] width 390 height 34
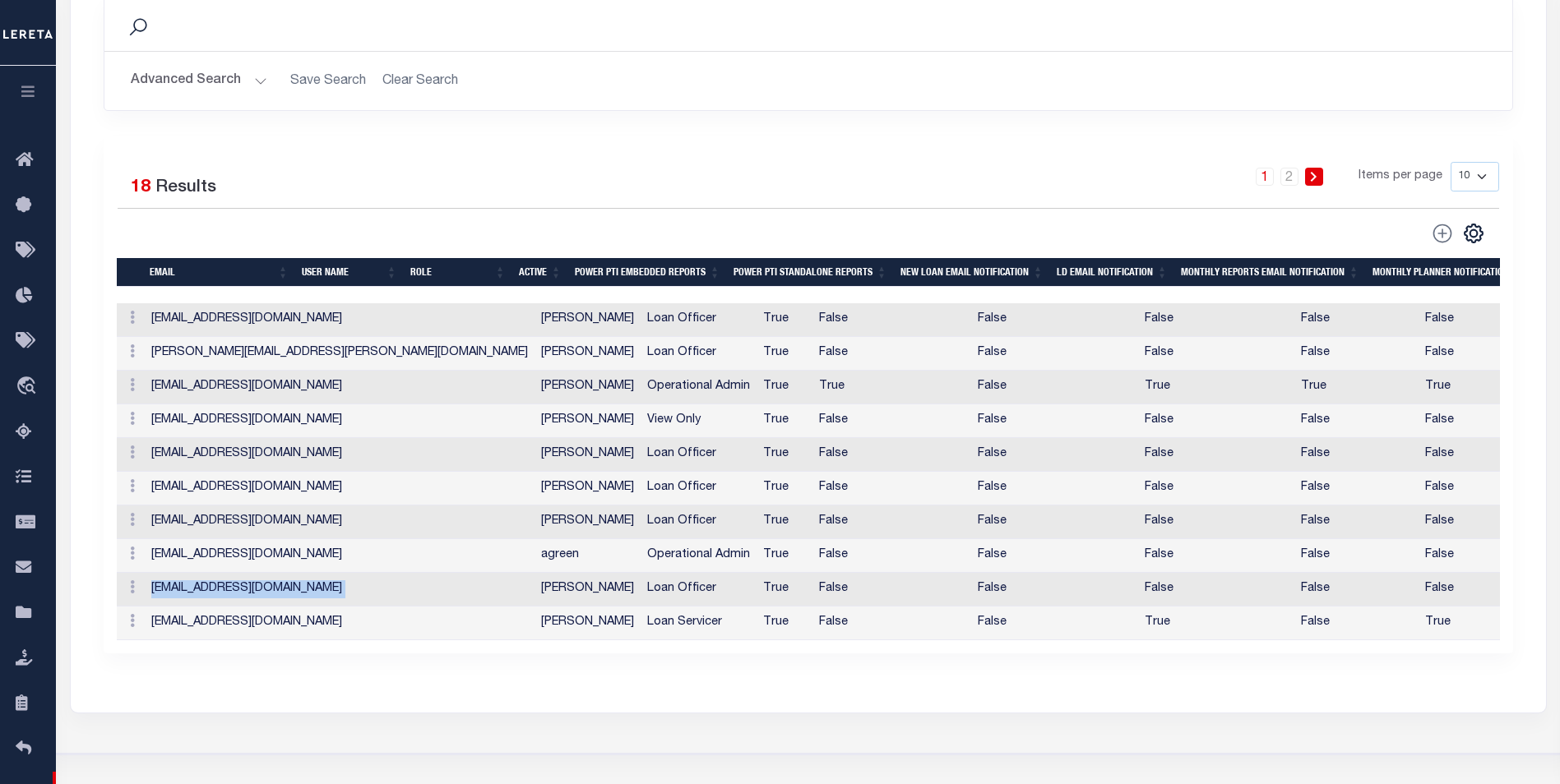
click at [243, 589] on td "[EMAIL_ADDRESS][DOMAIN_NAME]" at bounding box center [340, 589] width 390 height 34
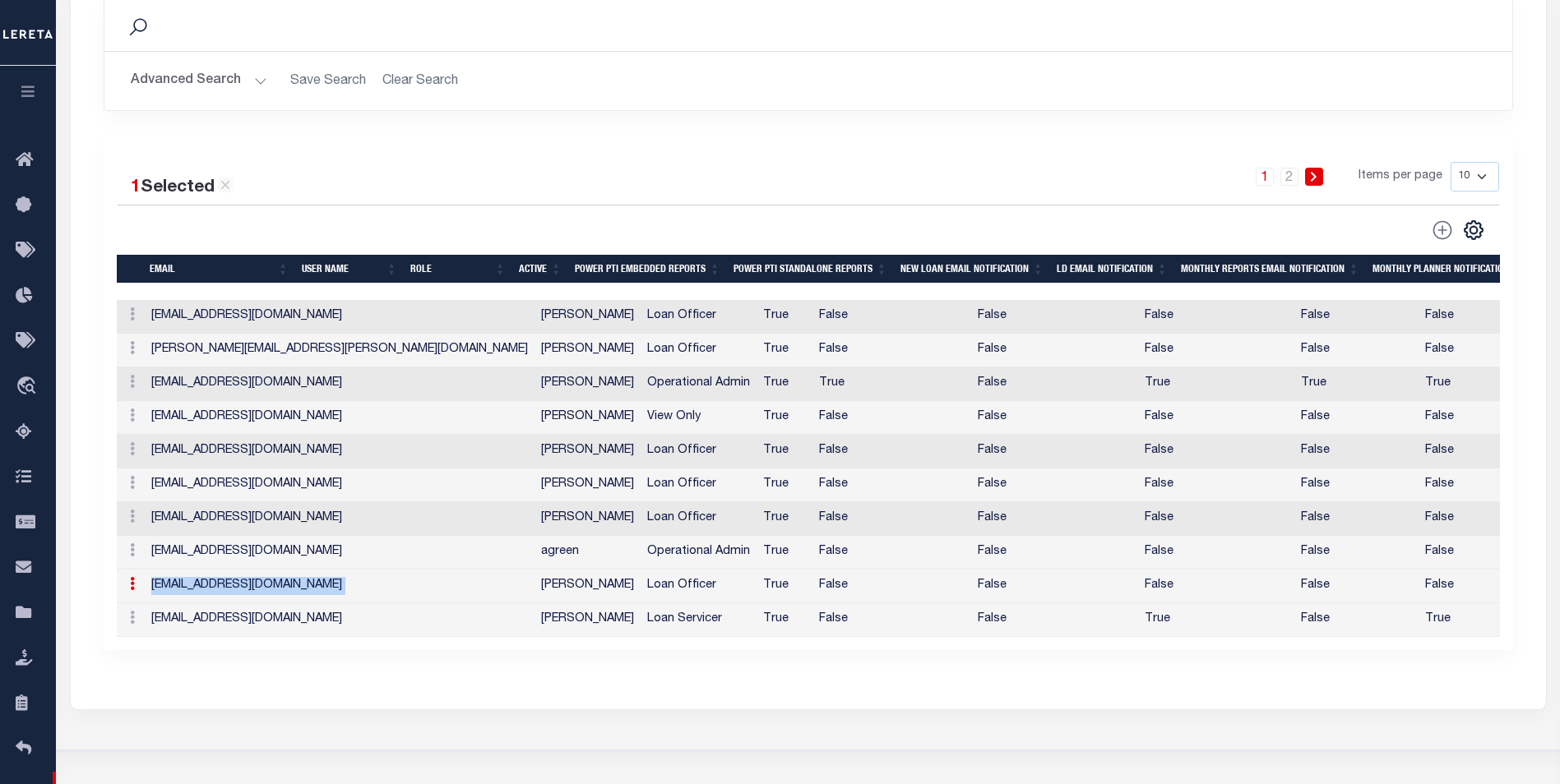
copy td "[EMAIL_ADDRESS][DOMAIN_NAME]"
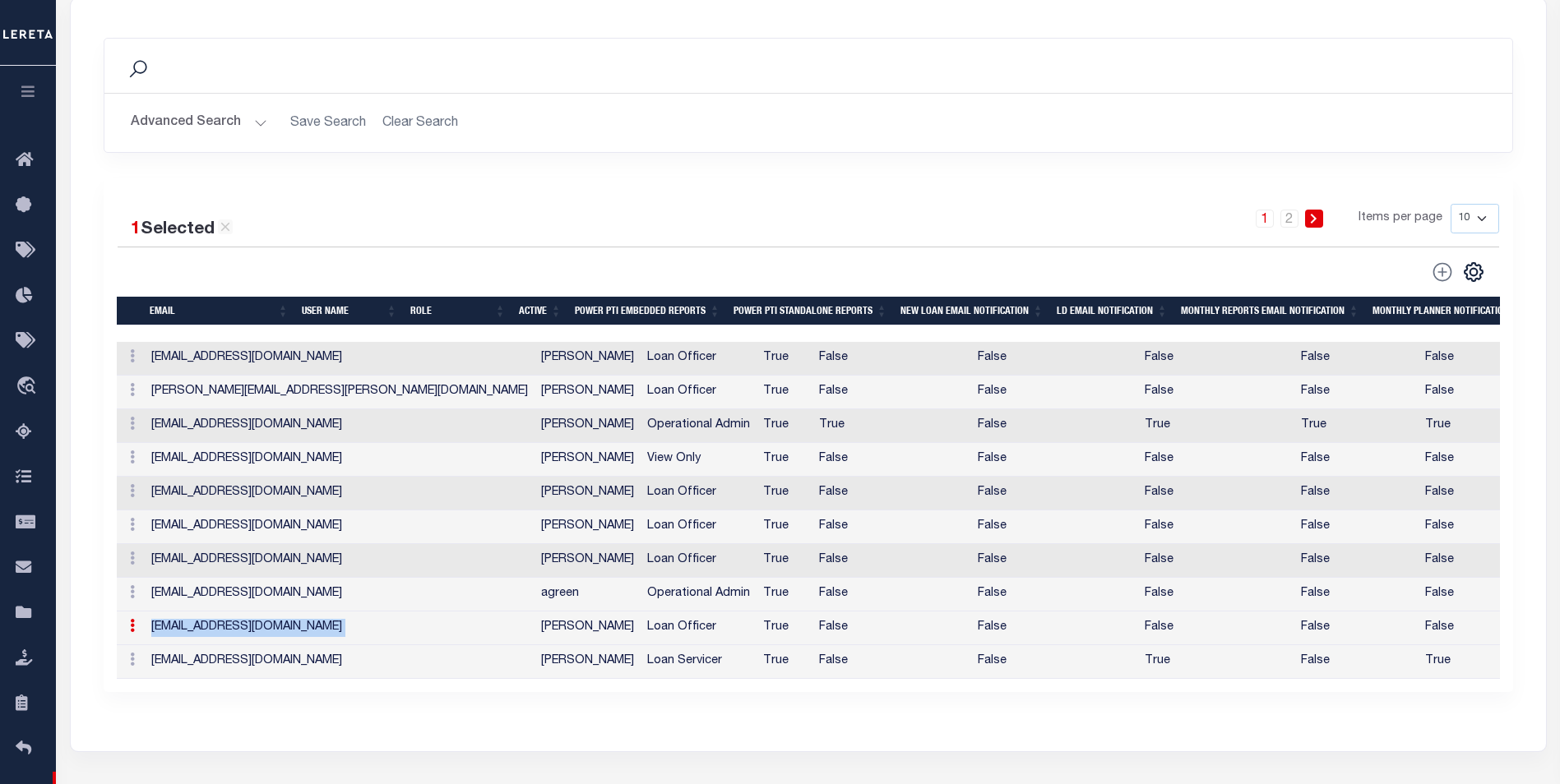
scroll to position [247, 0]
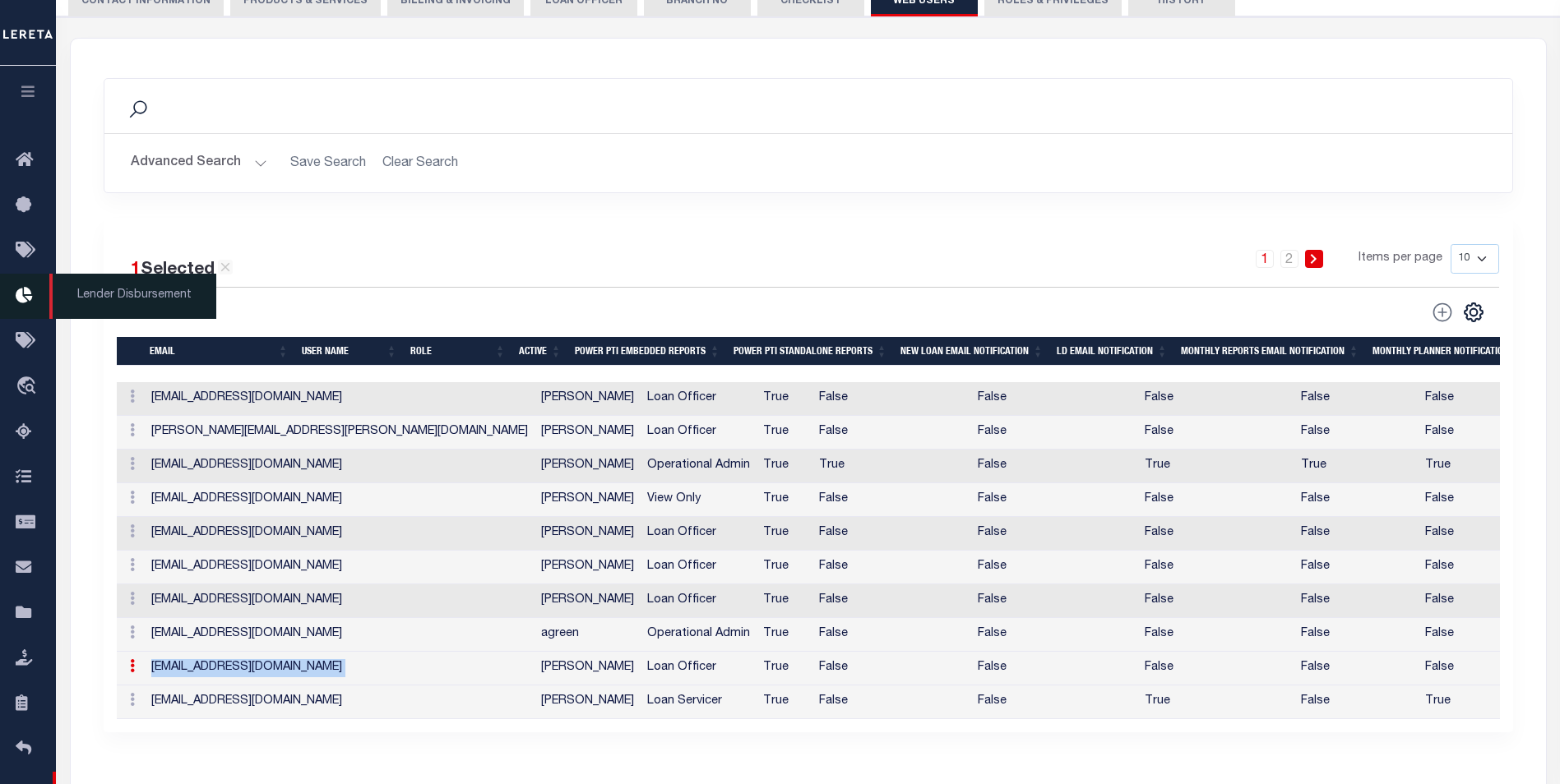
click at [19, 294] on icon at bounding box center [28, 297] width 26 height 21
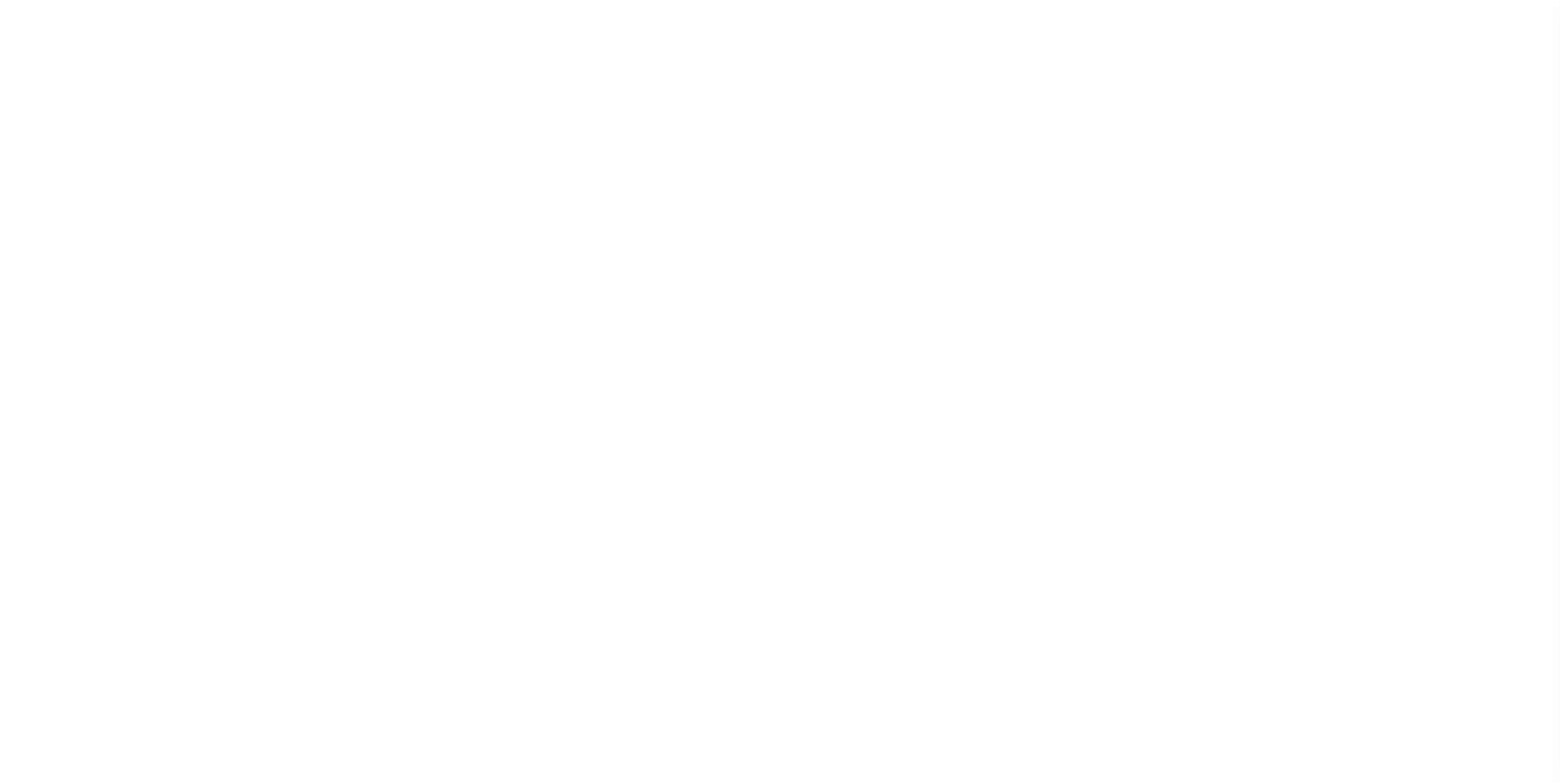
scroll to position [16, 0]
